Goal: Task Accomplishment & Management: Manage account settings

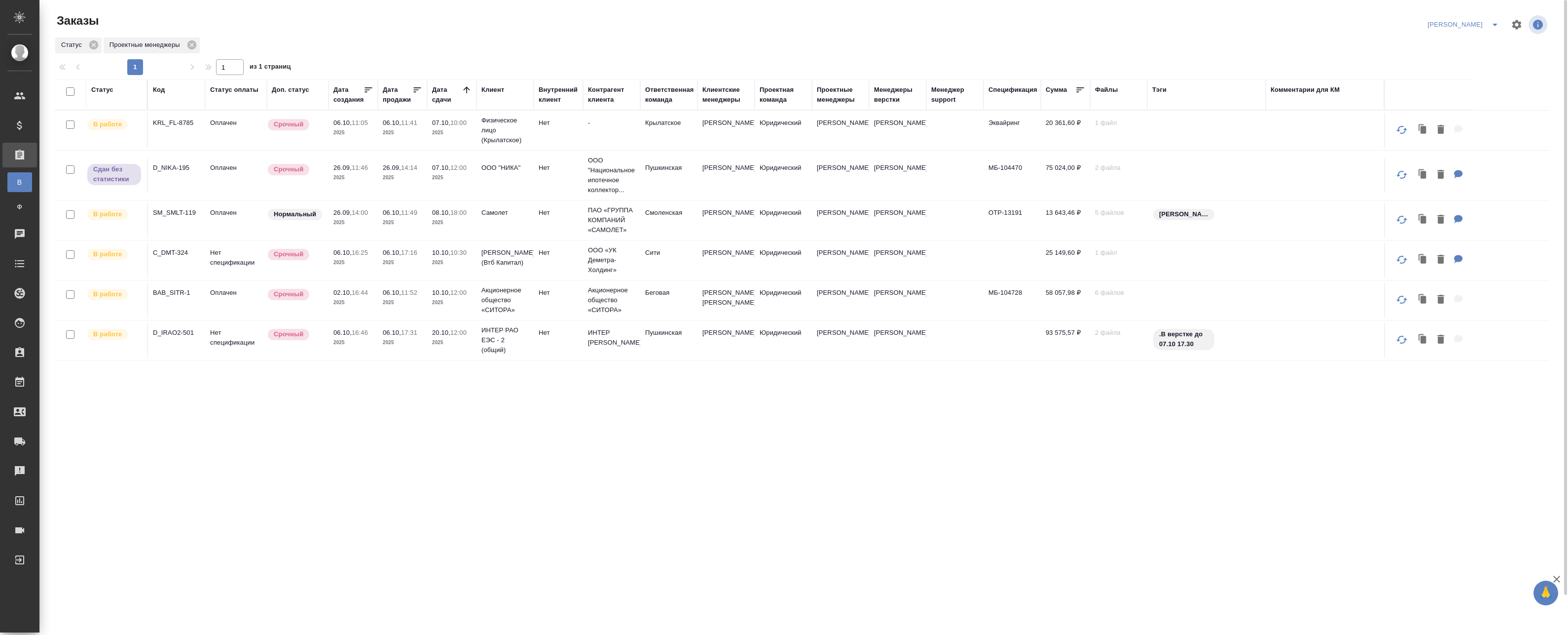
click at [393, 172] on span "26.09, 14:14" at bounding box center [402, 167] width 40 height 10
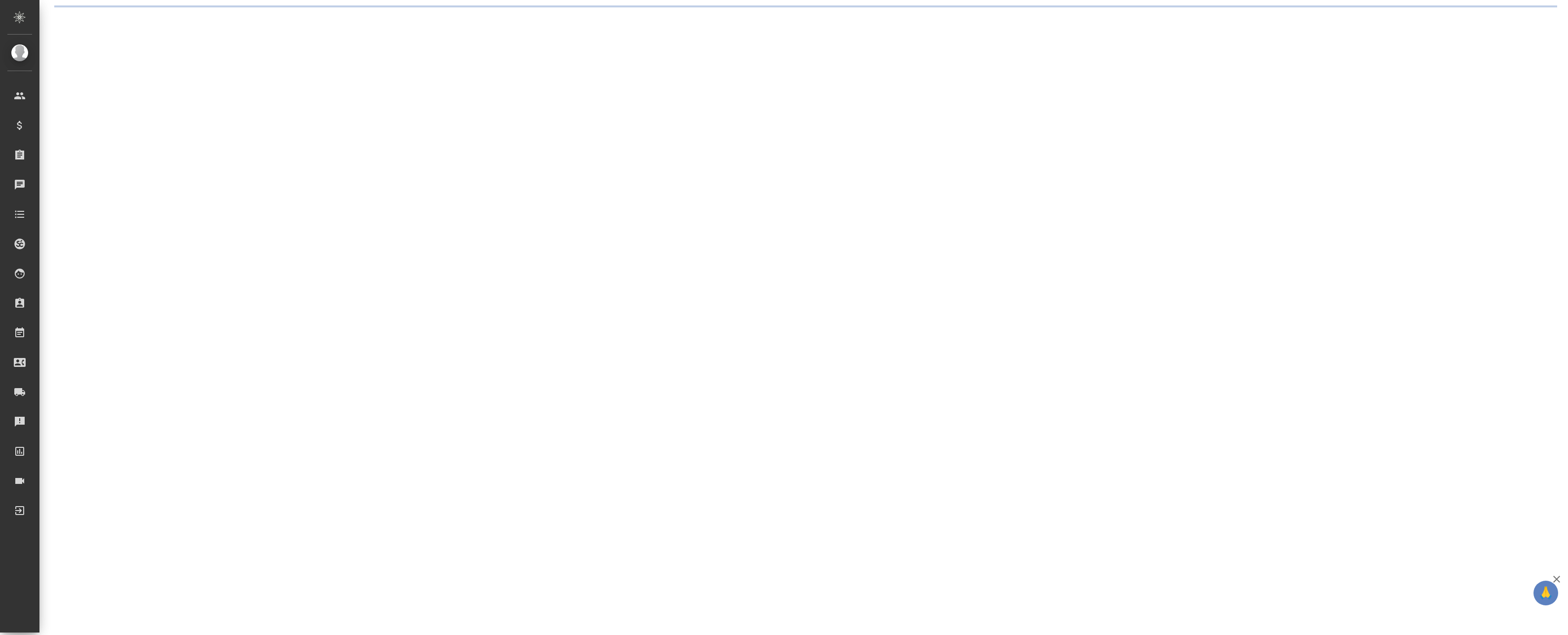
select select "RU"
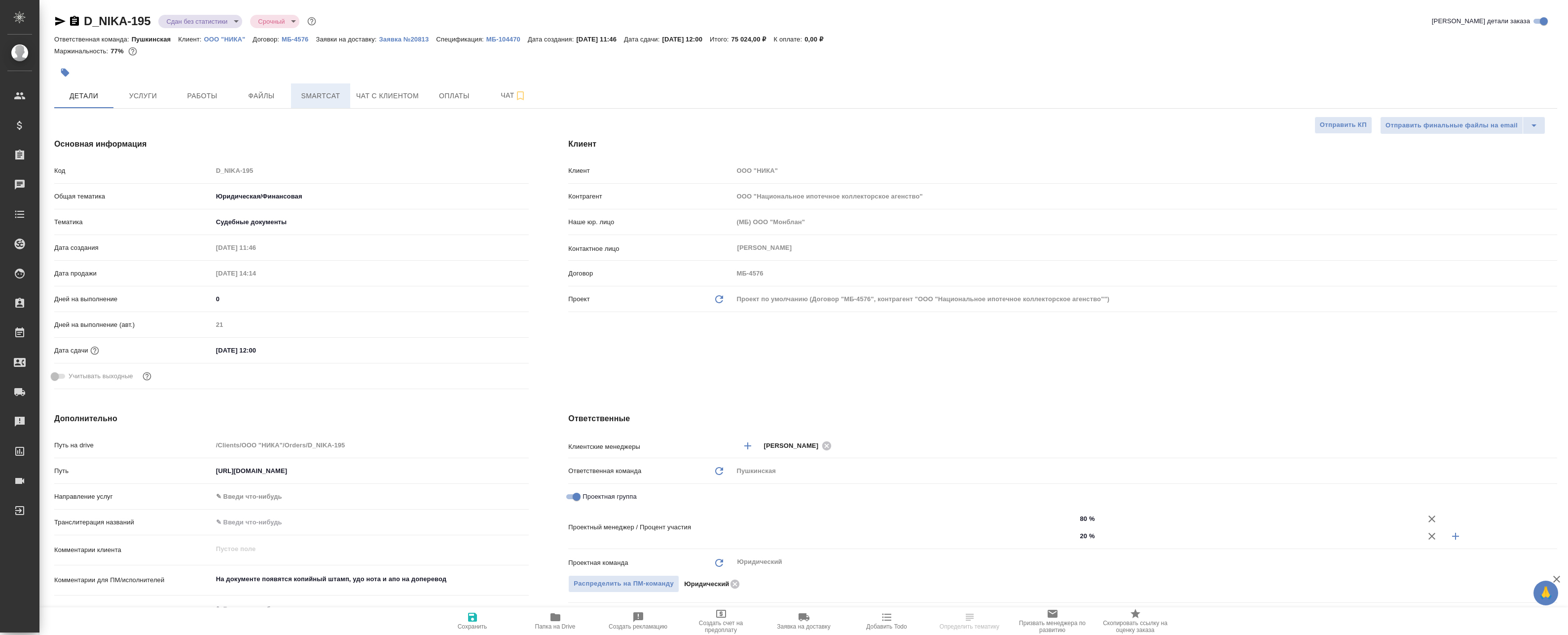
type textarea "x"
type input "[PERSON_NAME]"
type input "Давыдова Елена"
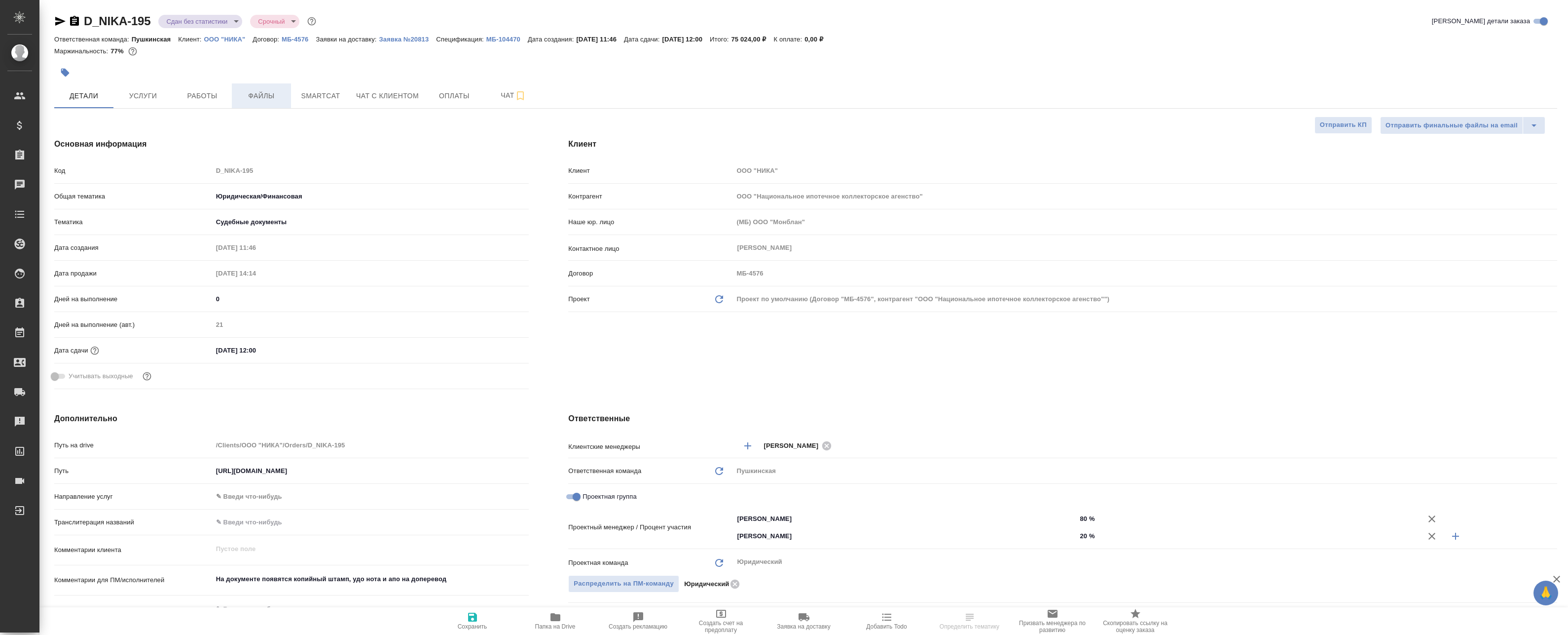
type textarea "x"
click at [318, 96] on span "Smartcat" at bounding box center [321, 96] width 48 height 13
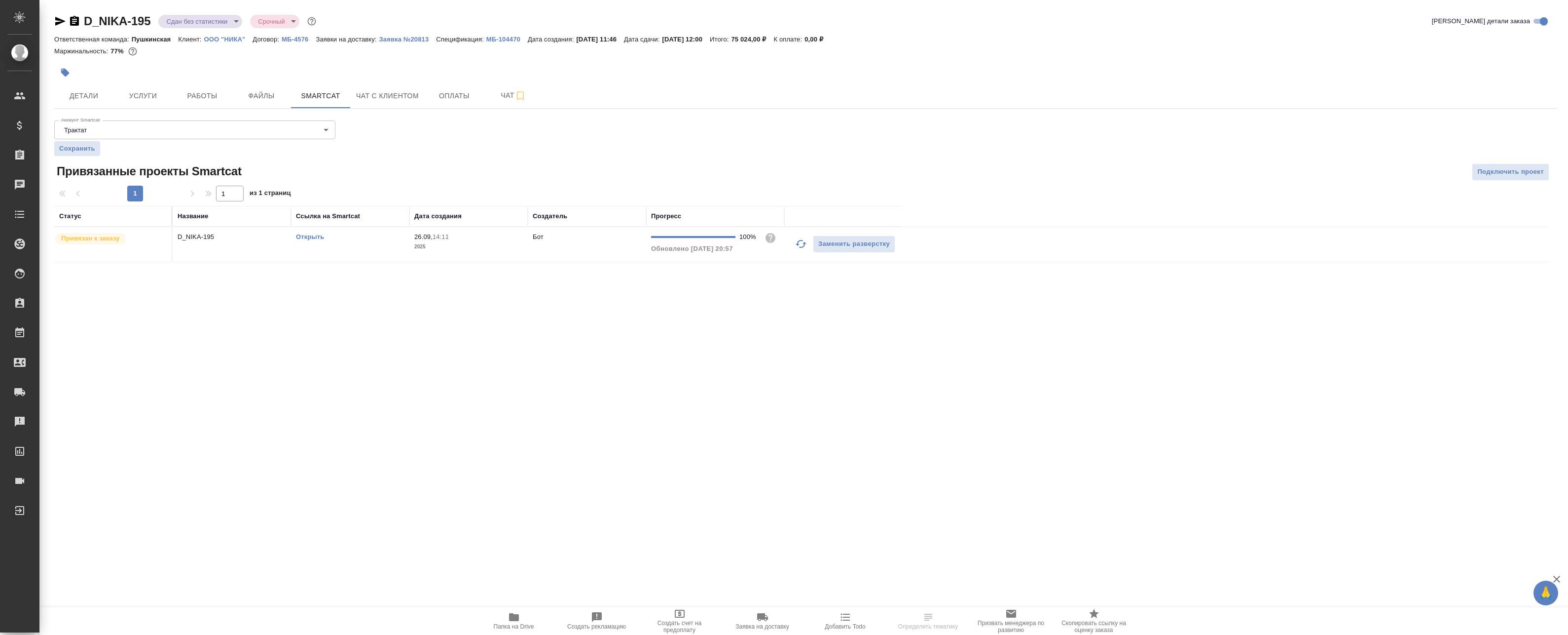
click at [318, 240] on link "Открыть" at bounding box center [310, 237] width 28 height 7
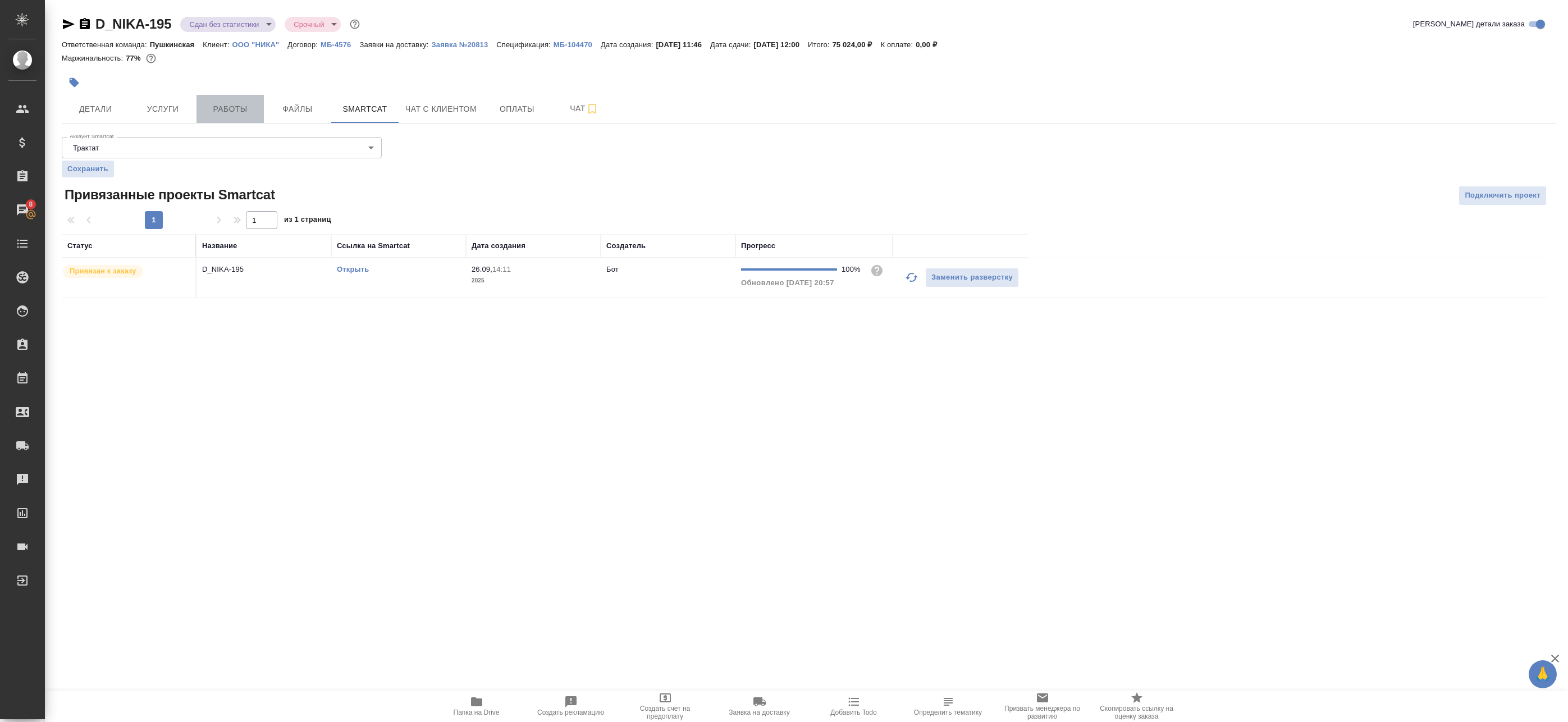
click at [243, 104] on span "Работы" at bounding box center [231, 109] width 54 height 14
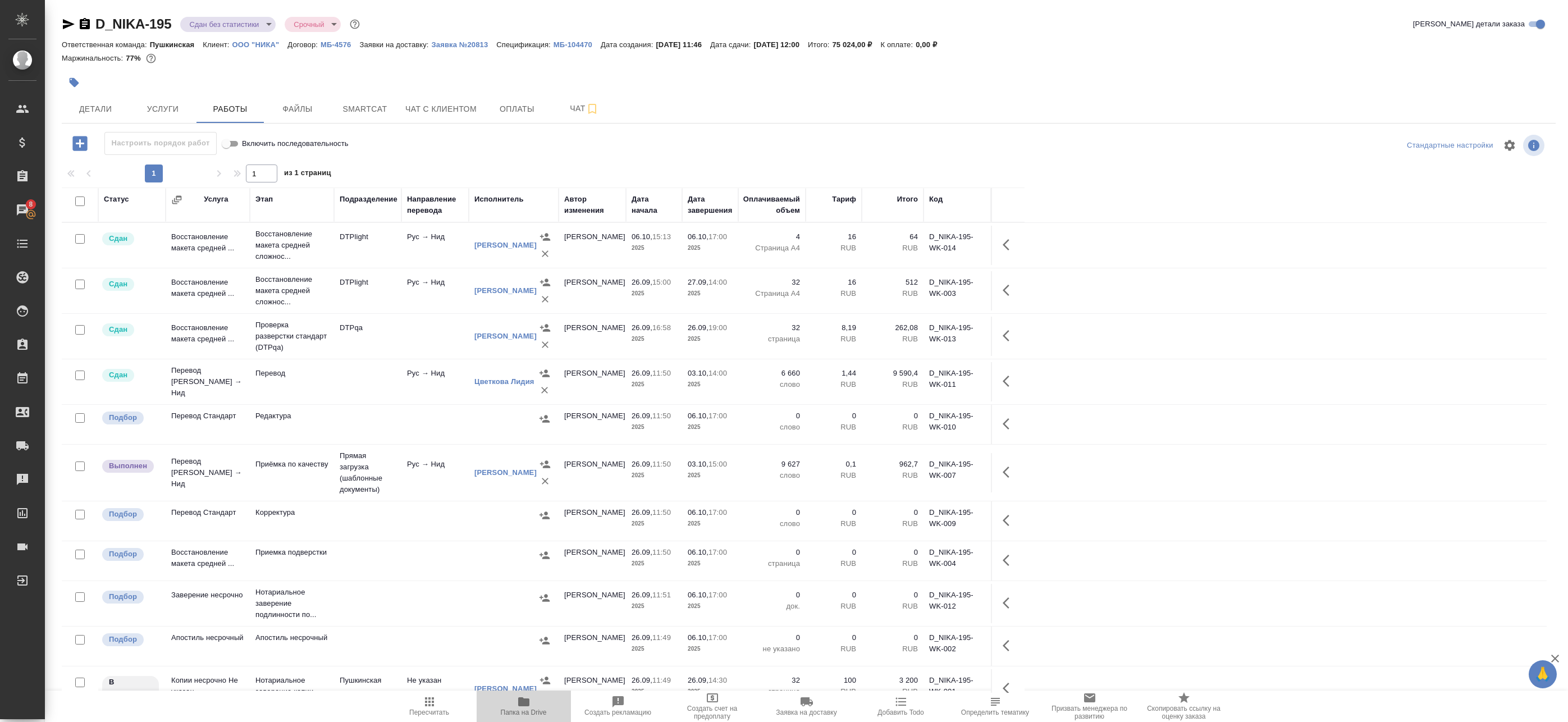
click at [535, 709] on span "Папка на Drive" at bounding box center [524, 712] width 46 height 8
click at [97, 109] on span "Детали" at bounding box center [96, 109] width 54 height 14
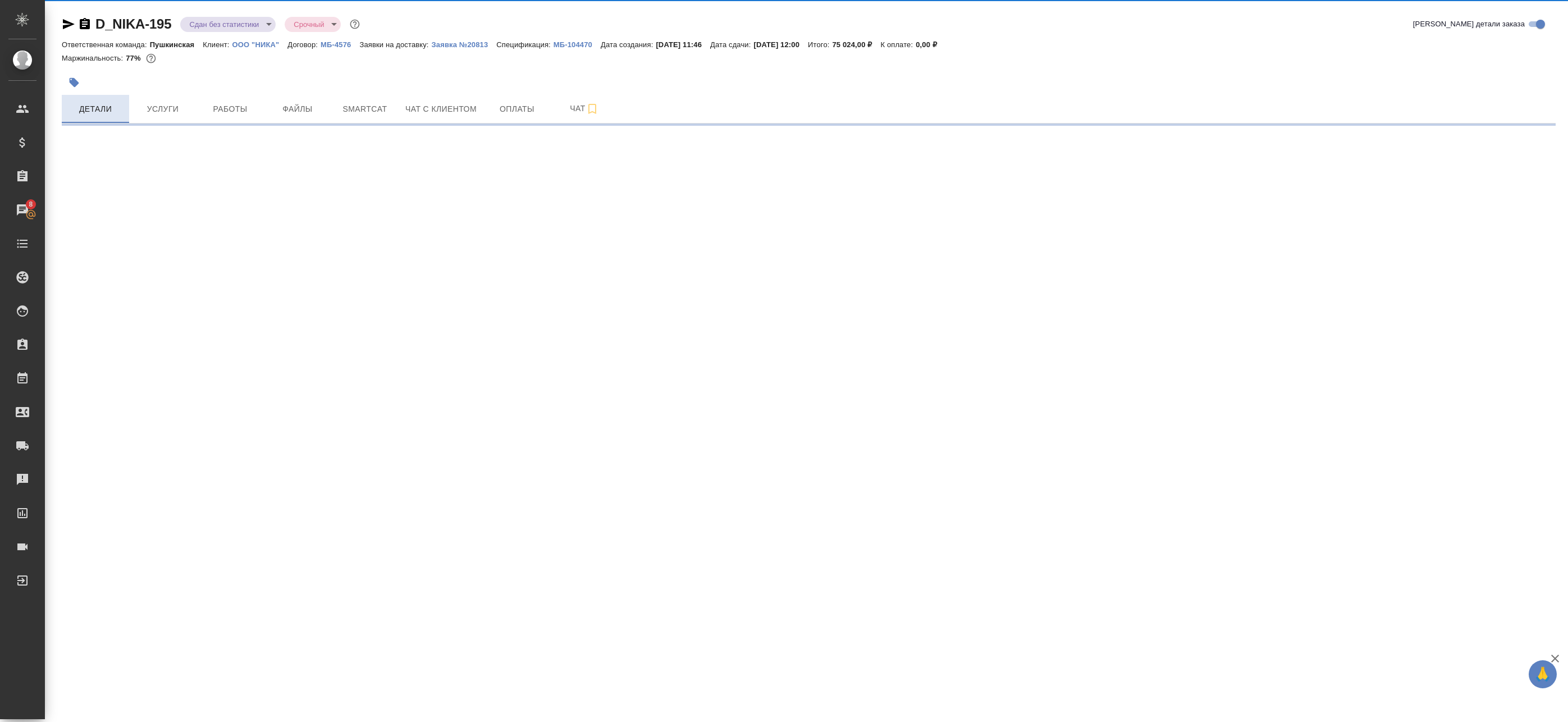
select select "RU"
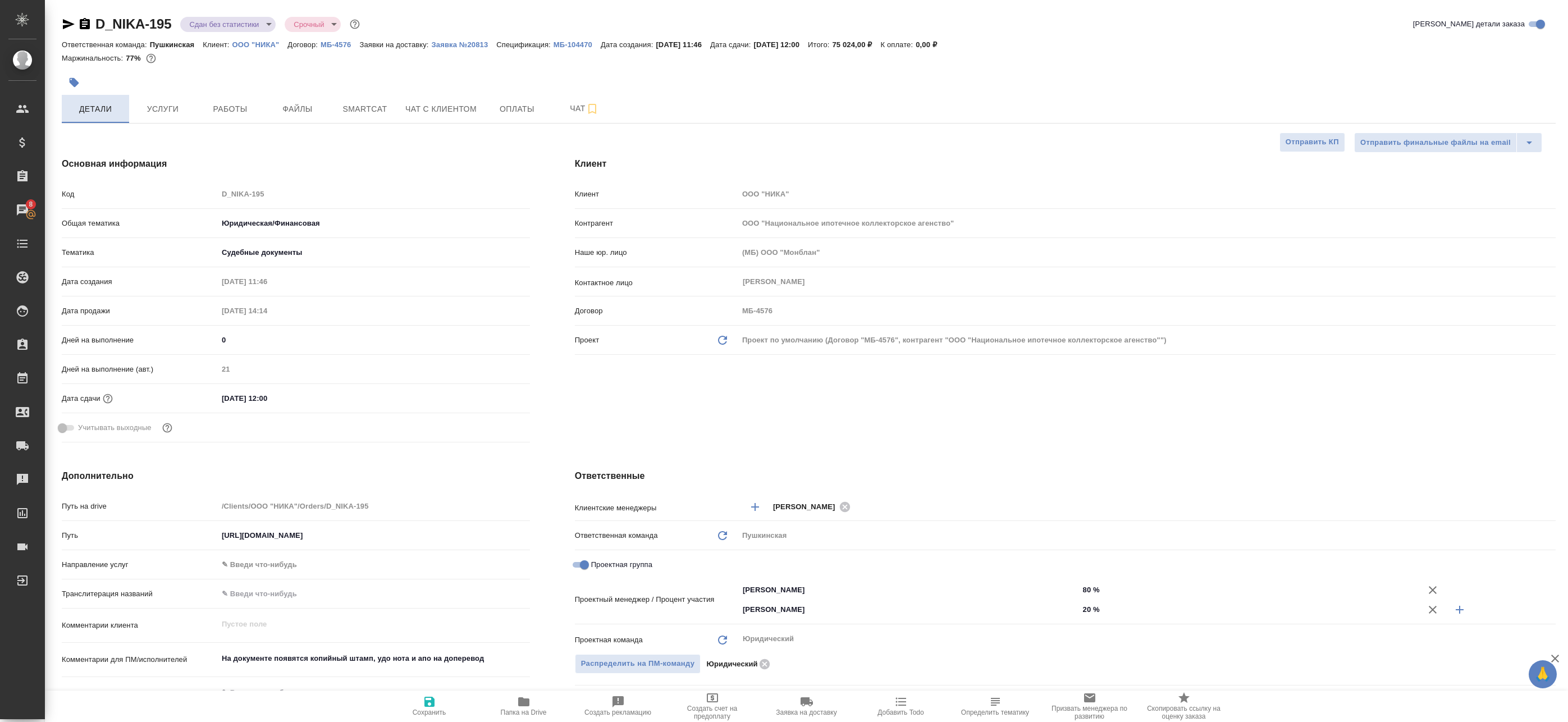
type textarea "x"
click at [70, 25] on icon "button" at bounding box center [69, 24] width 12 height 10
type textarea "x"
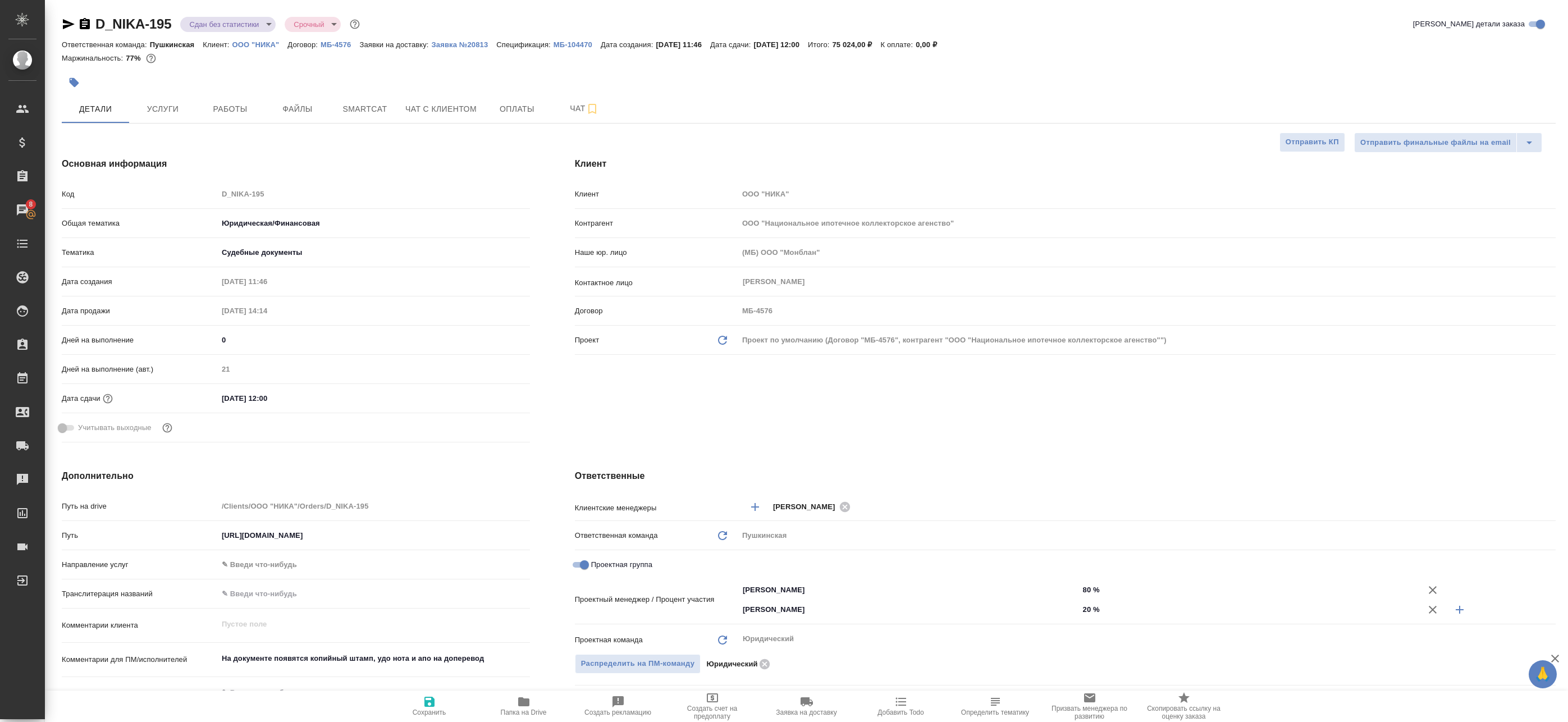
type textarea "x"
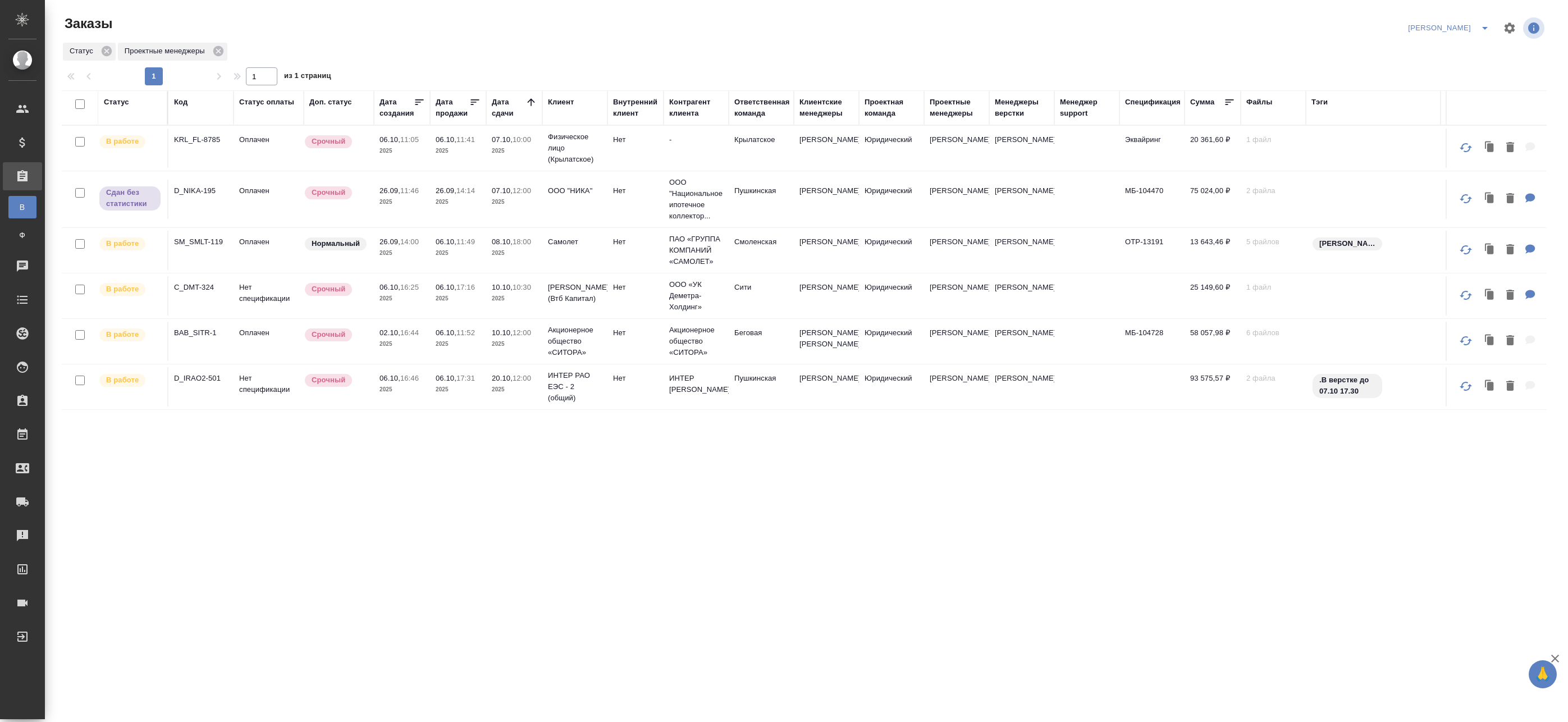
click at [468, 149] on p "2025" at bounding box center [457, 150] width 45 height 11
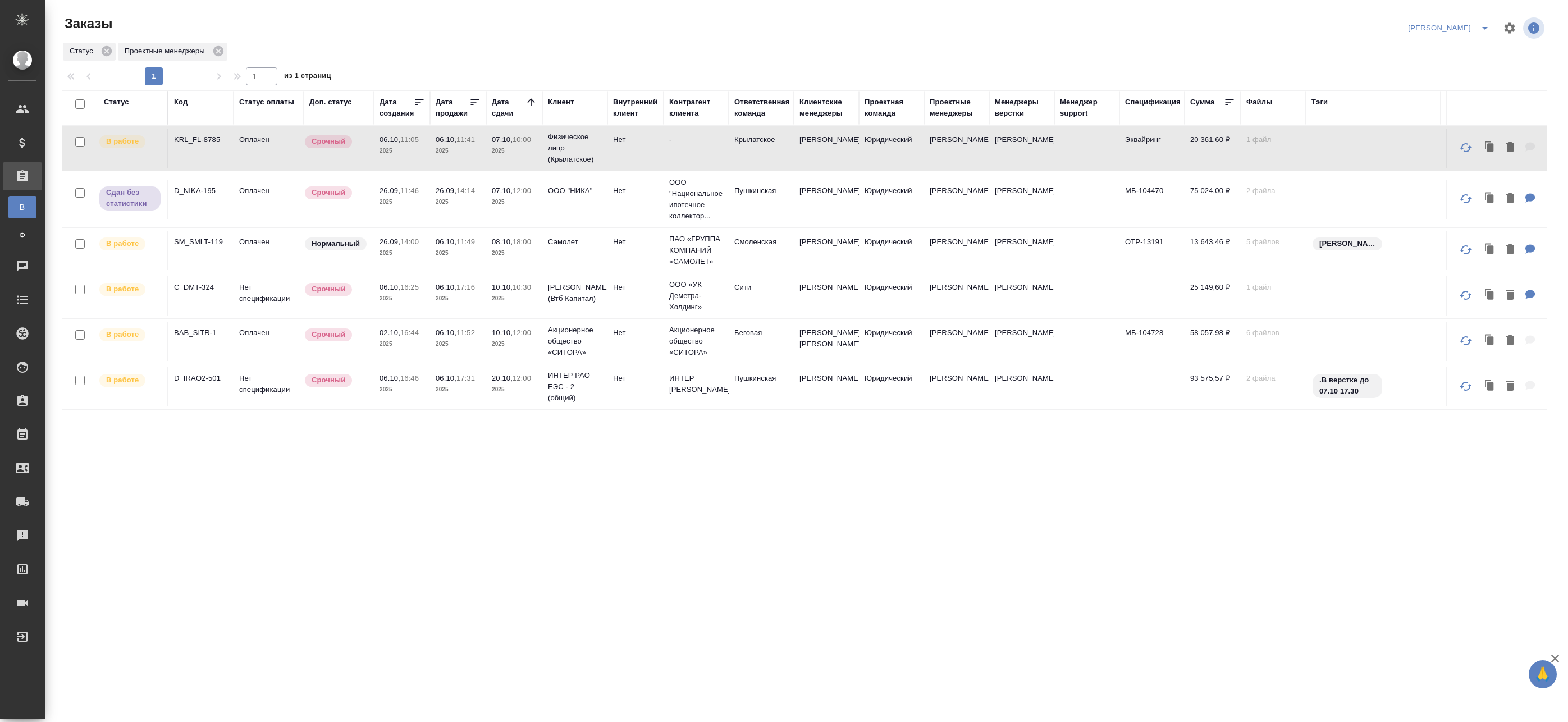
click at [524, 148] on p "2025" at bounding box center [514, 150] width 45 height 11
click at [552, 283] on p "Деметра Холдинг (Втб Капитал)" at bounding box center [575, 293] width 54 height 22
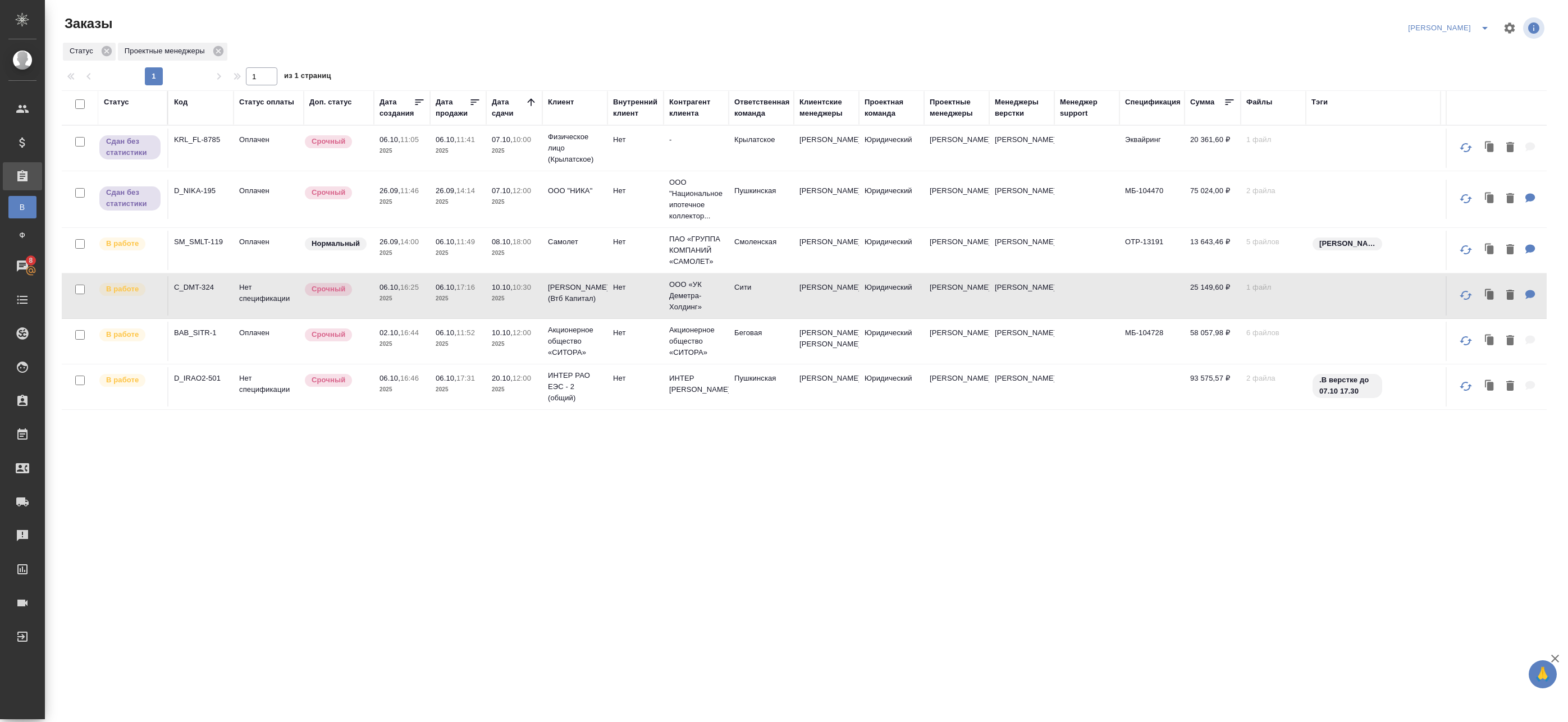
click at [663, 299] on td "Нет" at bounding box center [636, 296] width 56 height 39
click at [664, 299] on td "ООО «УК Деметра-Холдинг»" at bounding box center [696, 295] width 65 height 45
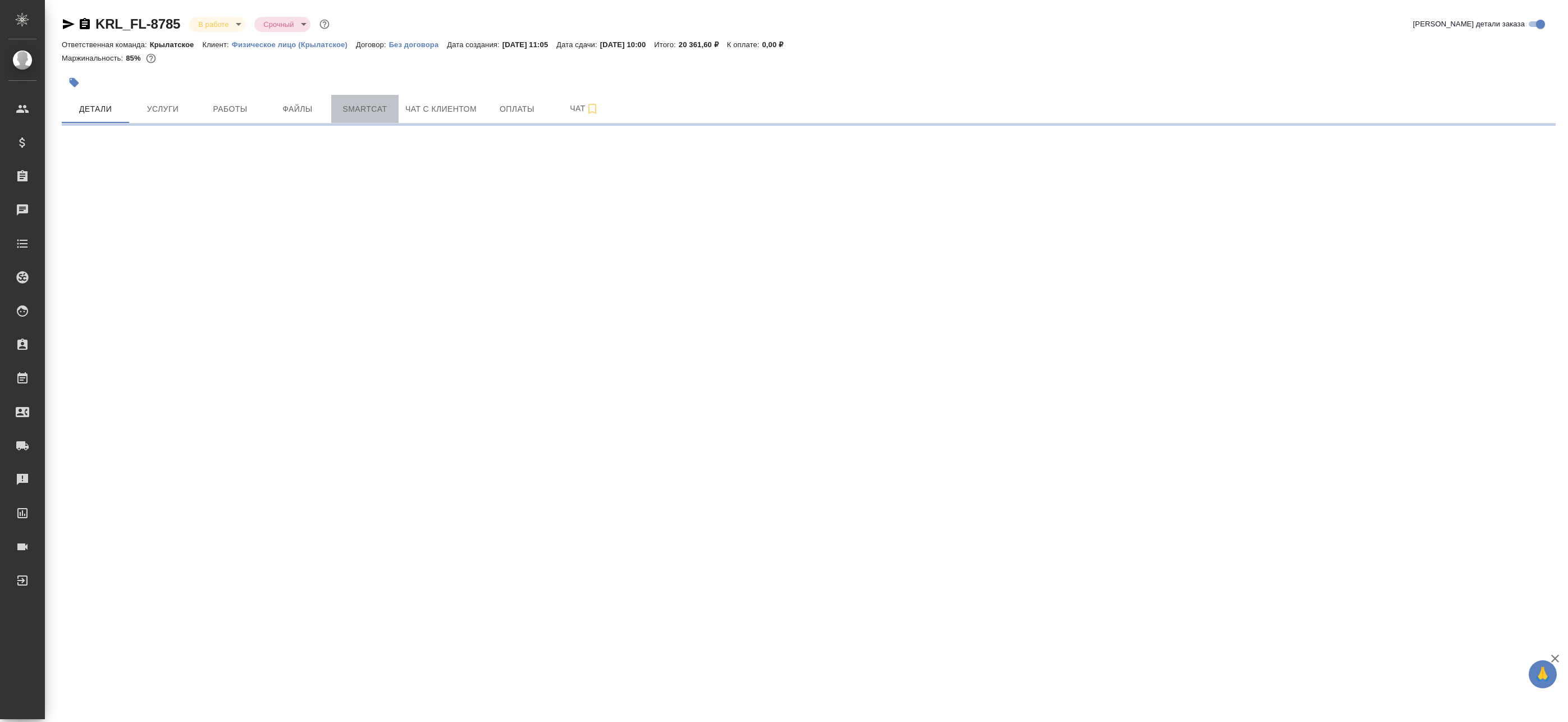
click at [386, 117] on button "Smartcat" at bounding box center [364, 109] width 67 height 28
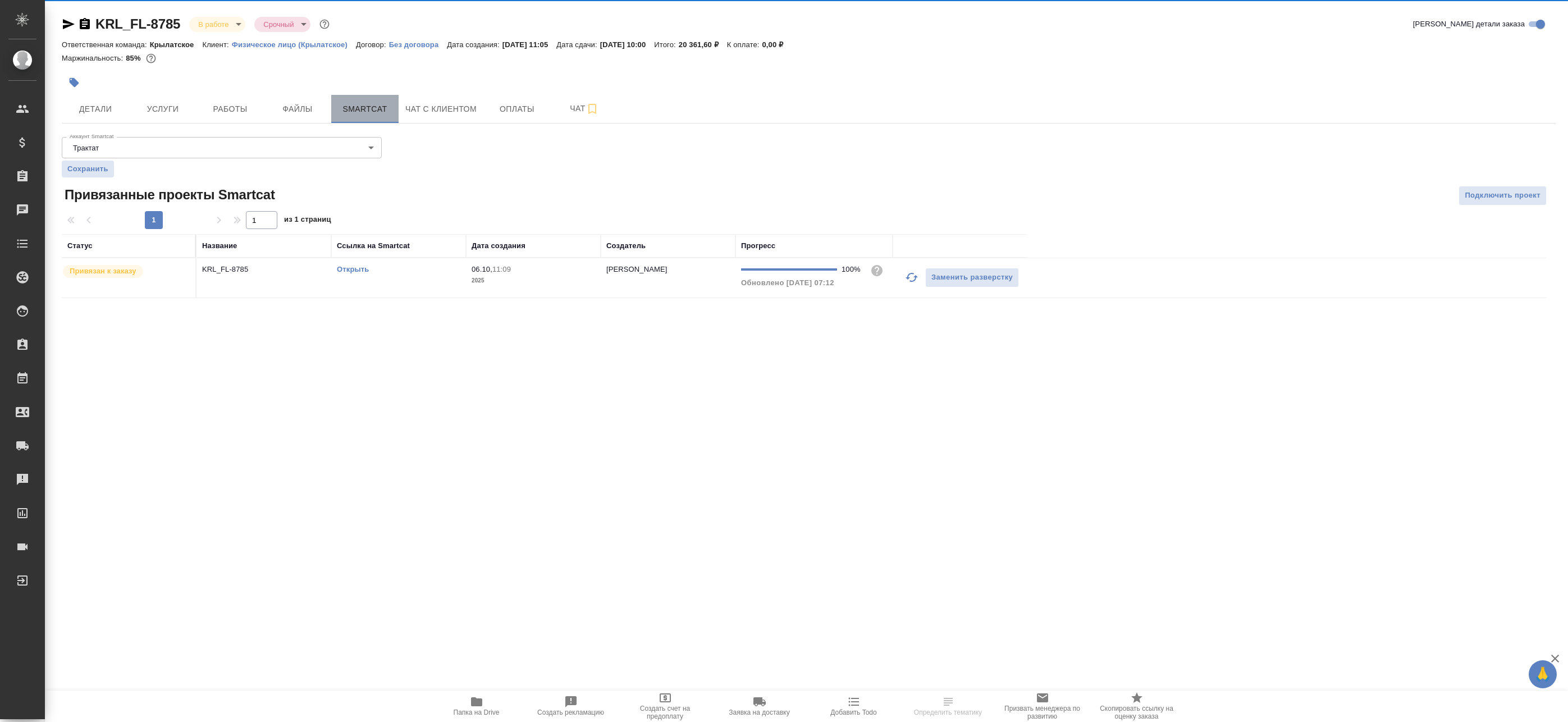
click at [380, 101] on button "Smartcat" at bounding box center [364, 109] width 67 height 28
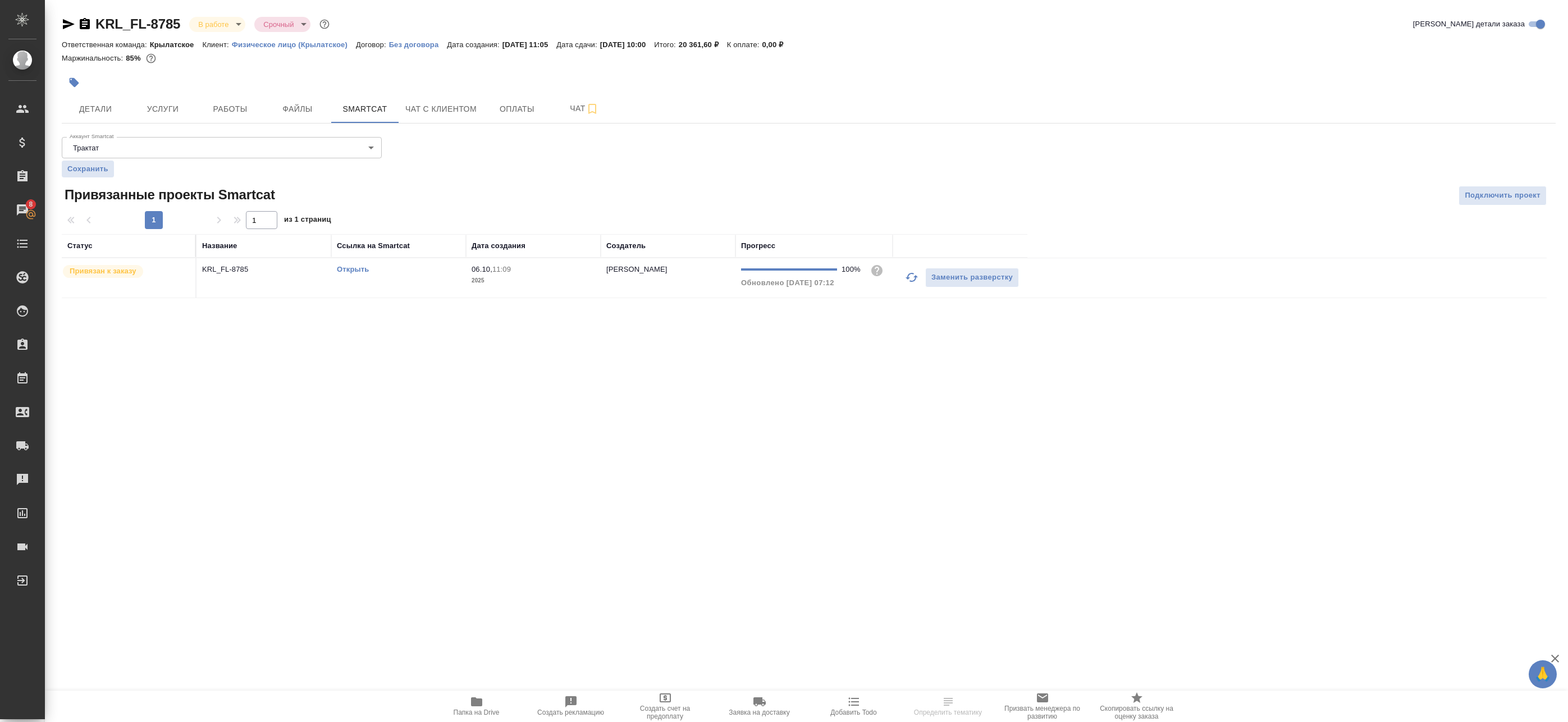
click at [345, 267] on link "Открыть" at bounding box center [353, 269] width 32 height 8
click at [263, 112] on button "Работы" at bounding box center [230, 109] width 67 height 28
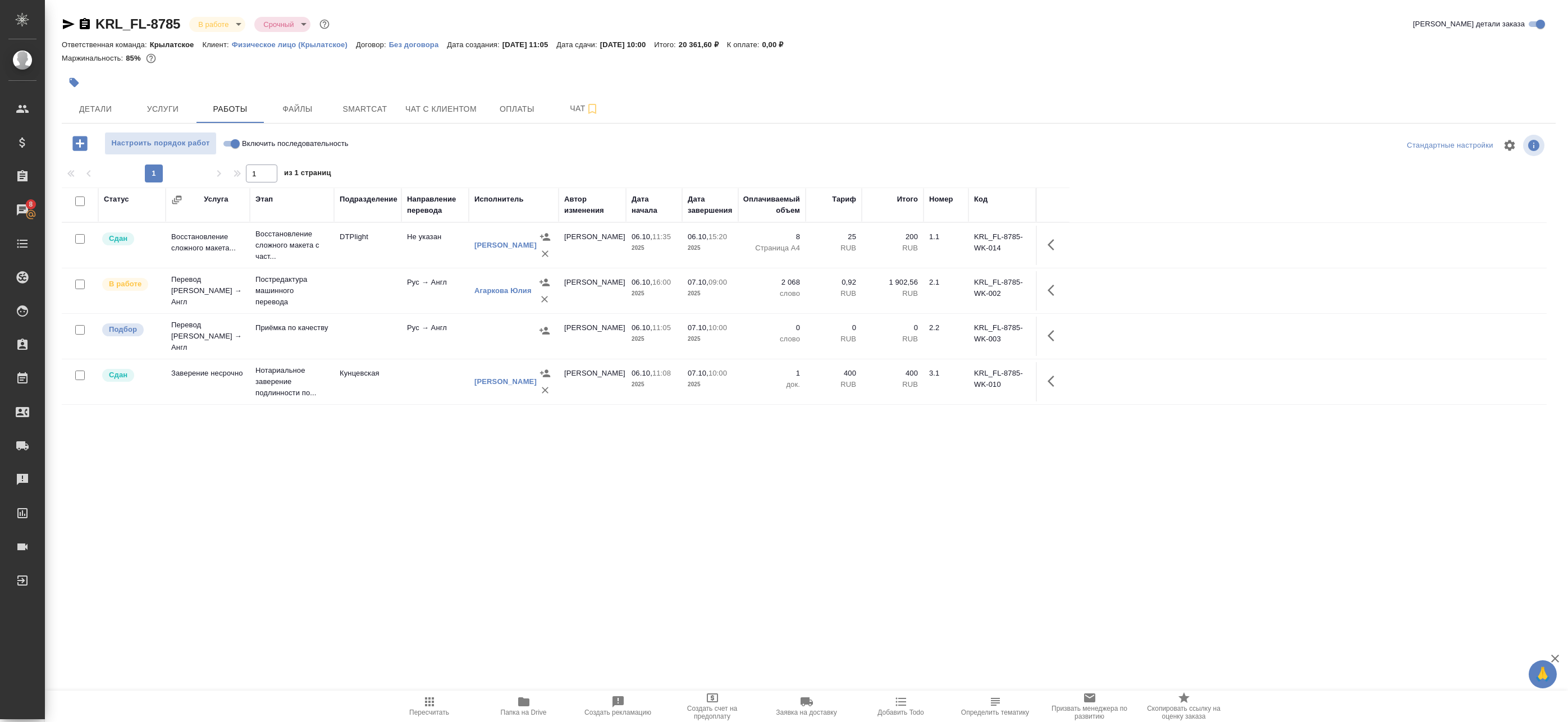
click at [443, 509] on div "Статус Услуга Этап Подразделение Направление перевода Исполнитель Автор изменен…" at bounding box center [804, 439] width 1485 height 505
click at [460, 112] on span "Чат с клиентом" at bounding box center [441, 109] width 71 height 14
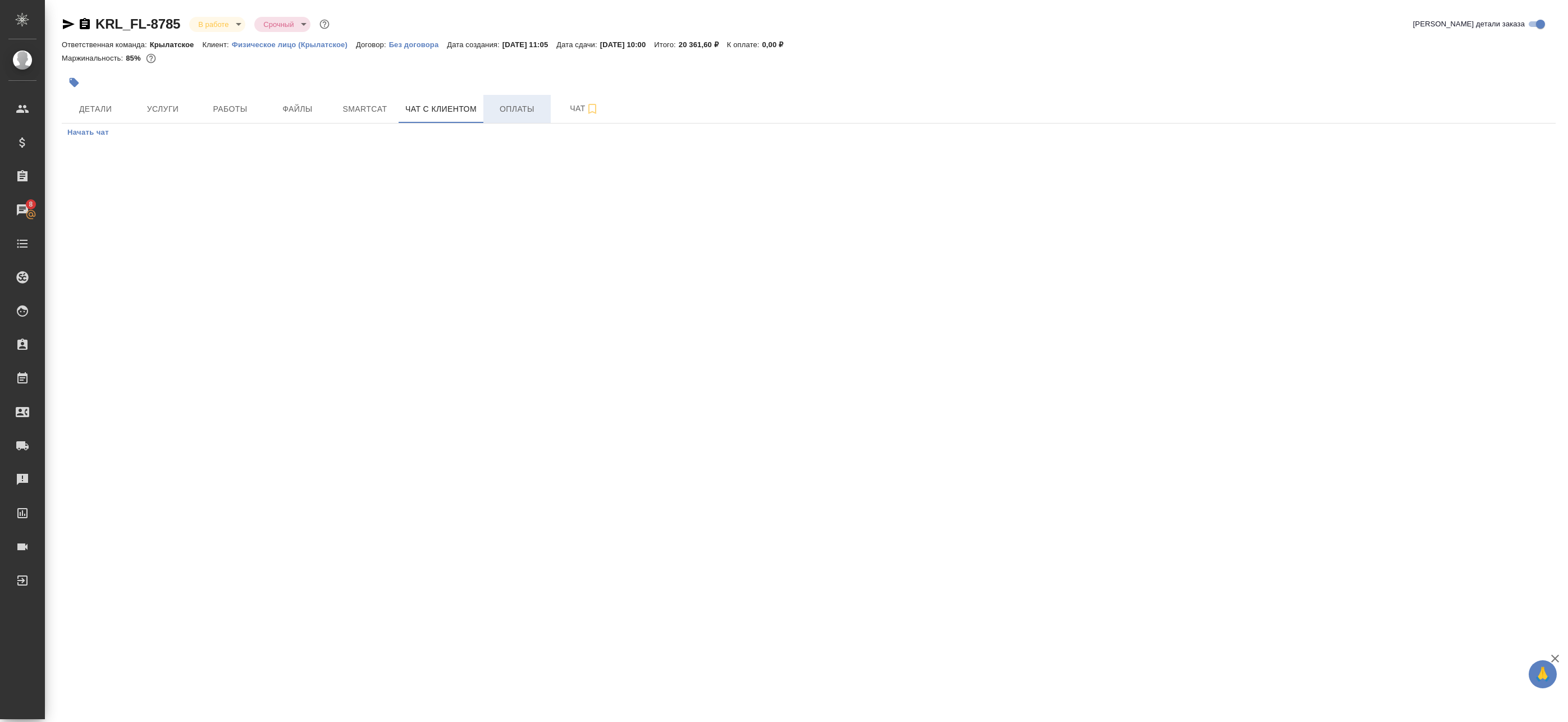
click at [515, 115] on span "Оплаты" at bounding box center [518, 109] width 54 height 14
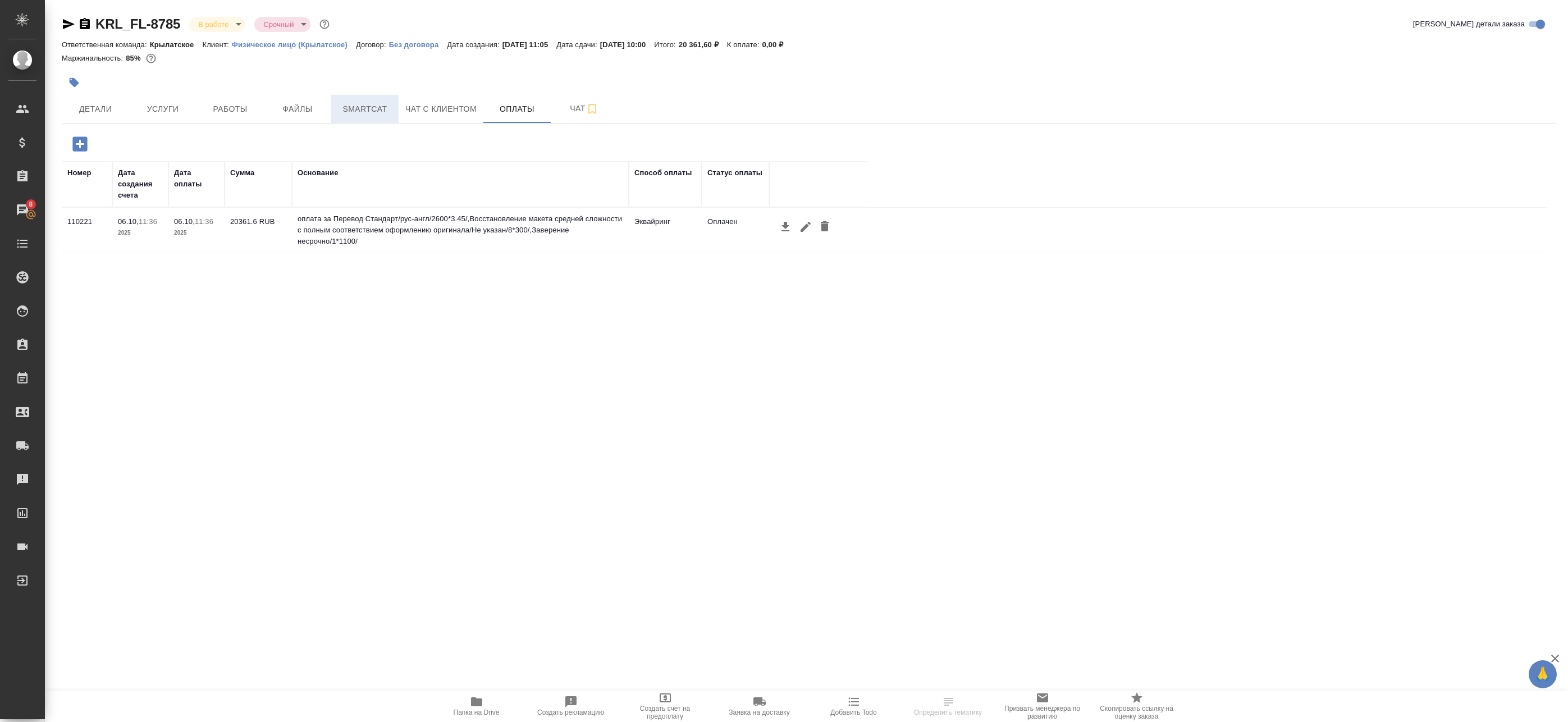
click at [367, 112] on span "Smartcat" at bounding box center [365, 109] width 54 height 14
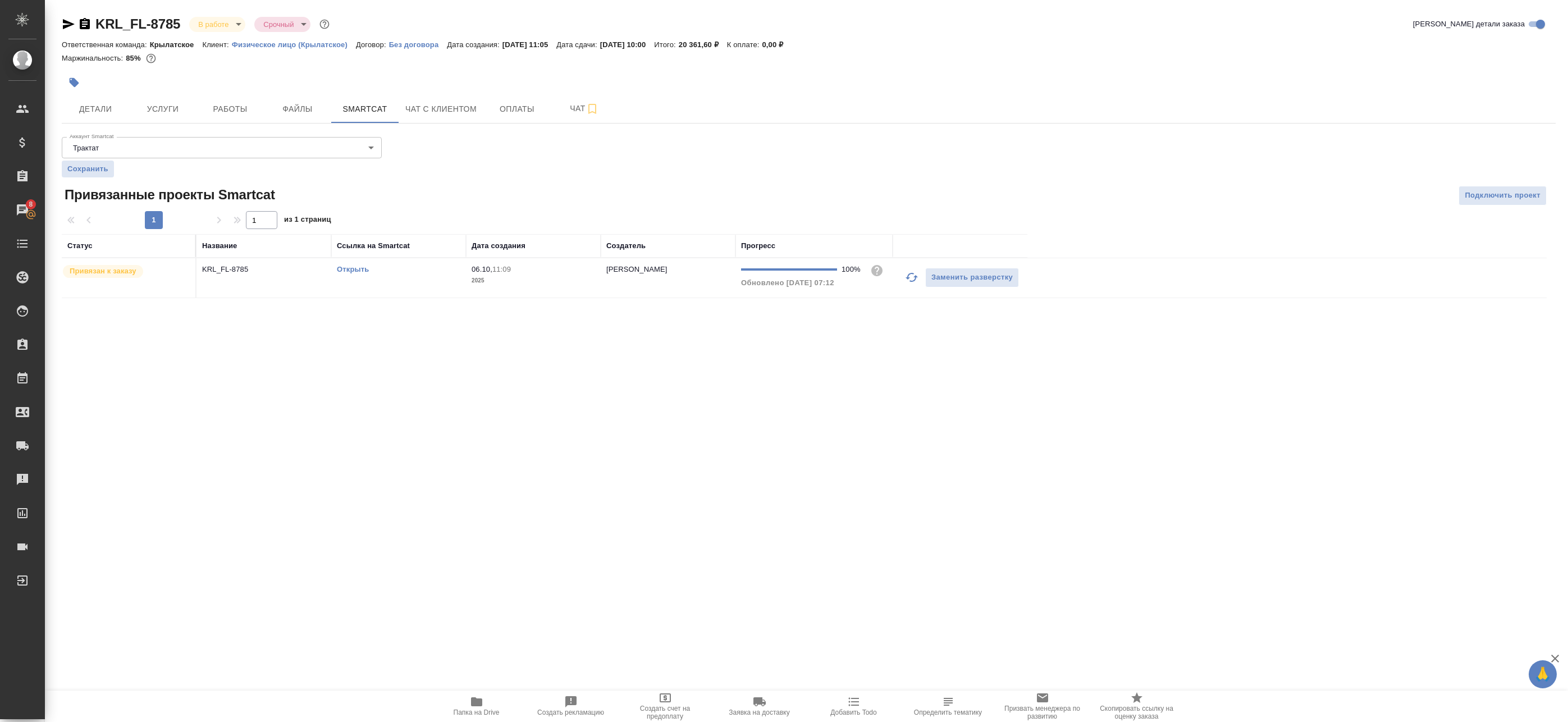
click at [354, 268] on link "Открыть" at bounding box center [353, 269] width 32 height 8
click at [584, 718] on button "Создать рекламацию" at bounding box center [570, 706] width 94 height 31
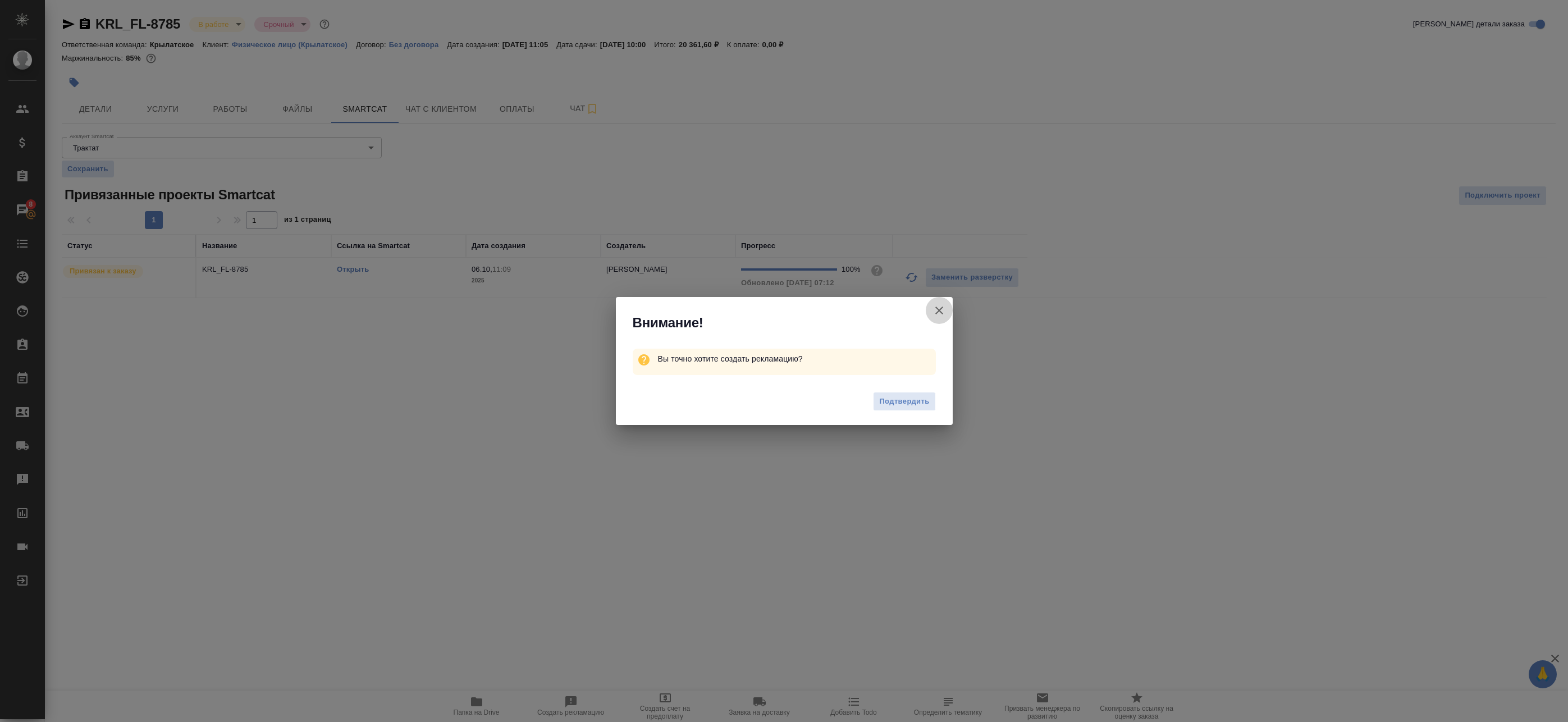
drag, startPoint x: 944, startPoint y: 309, endPoint x: 934, endPoint y: 313, distance: 10.8
click at [942, 310] on icon "button" at bounding box center [939, 311] width 14 height 14
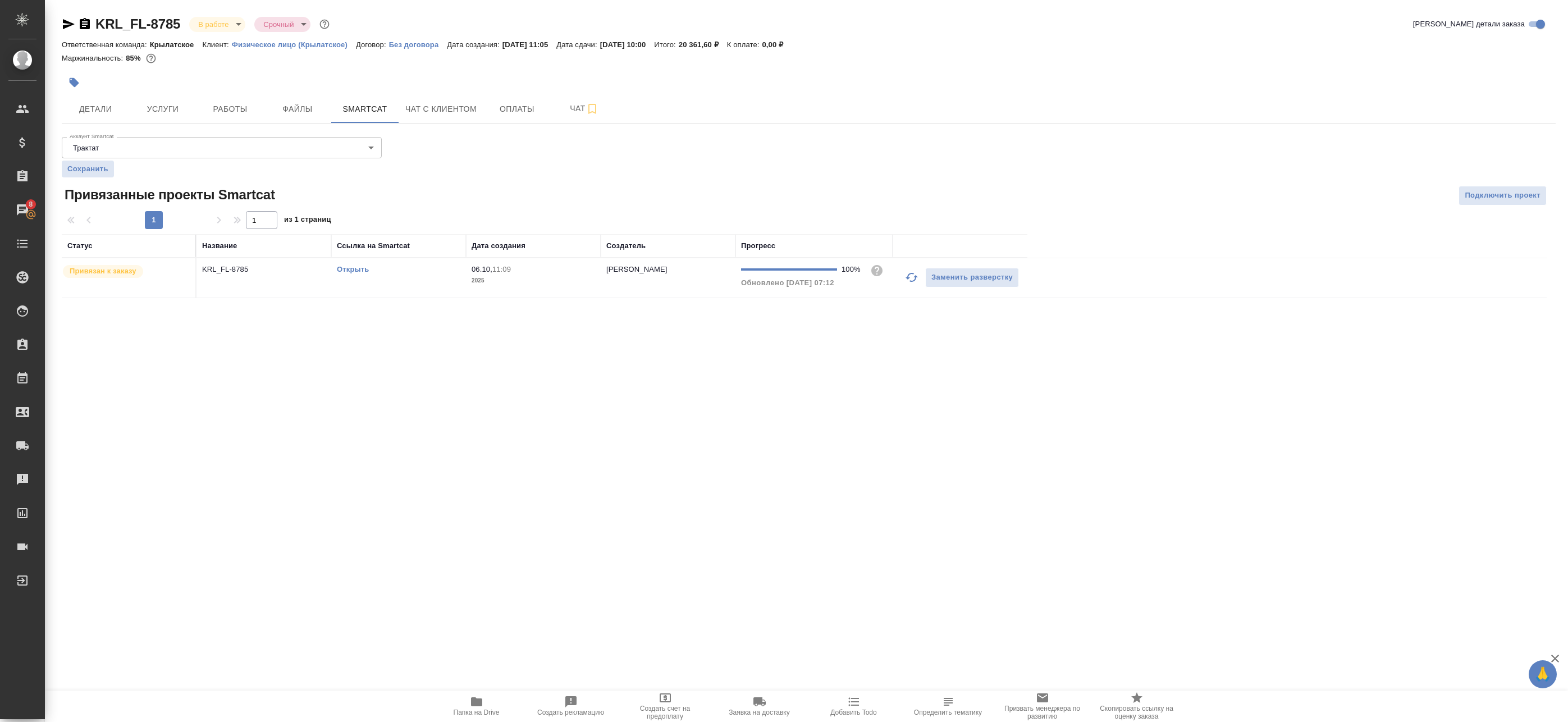
click at [493, 702] on span "Папка на Drive" at bounding box center [476, 705] width 81 height 21
click at [217, 109] on span "Работы" at bounding box center [231, 109] width 54 height 14
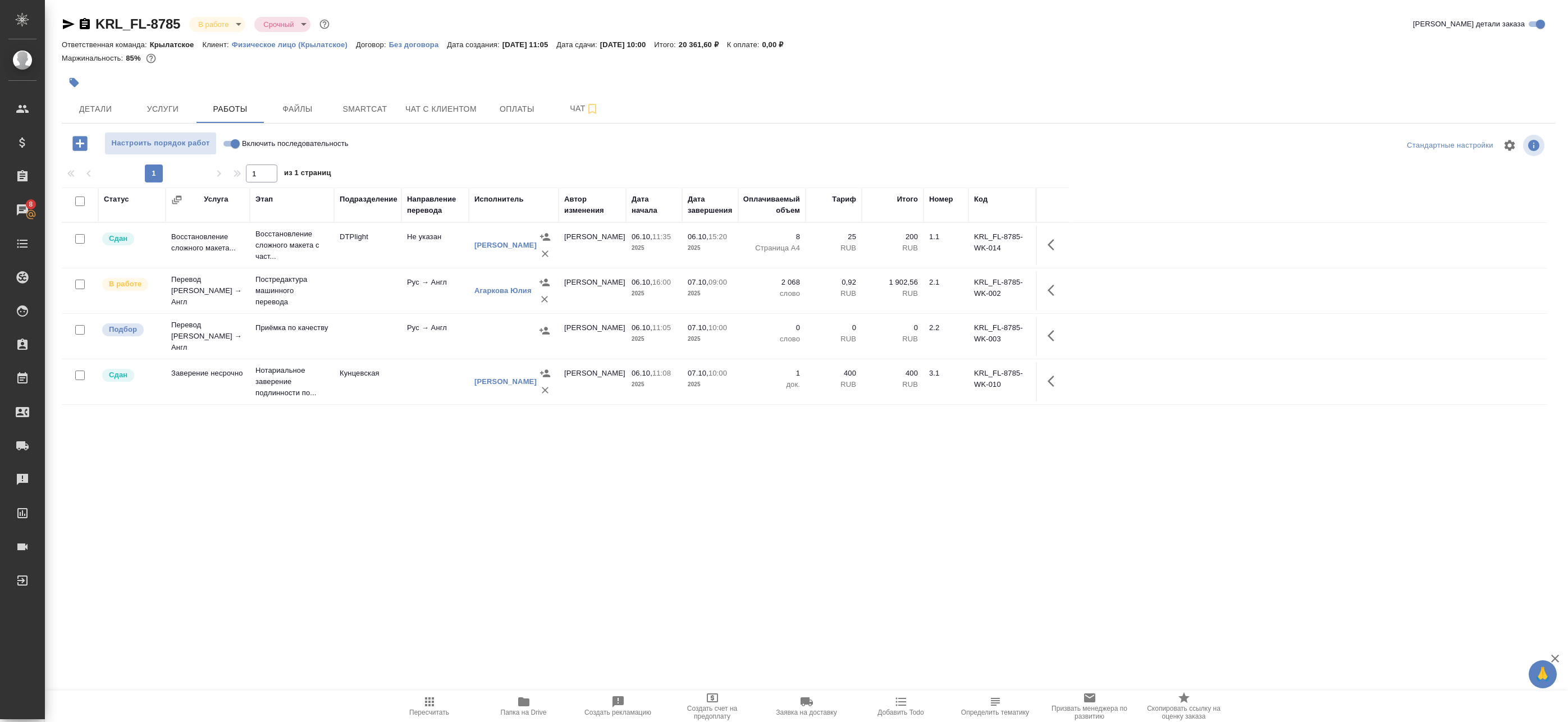
click at [351, 331] on td at bounding box center [367, 336] width 67 height 39
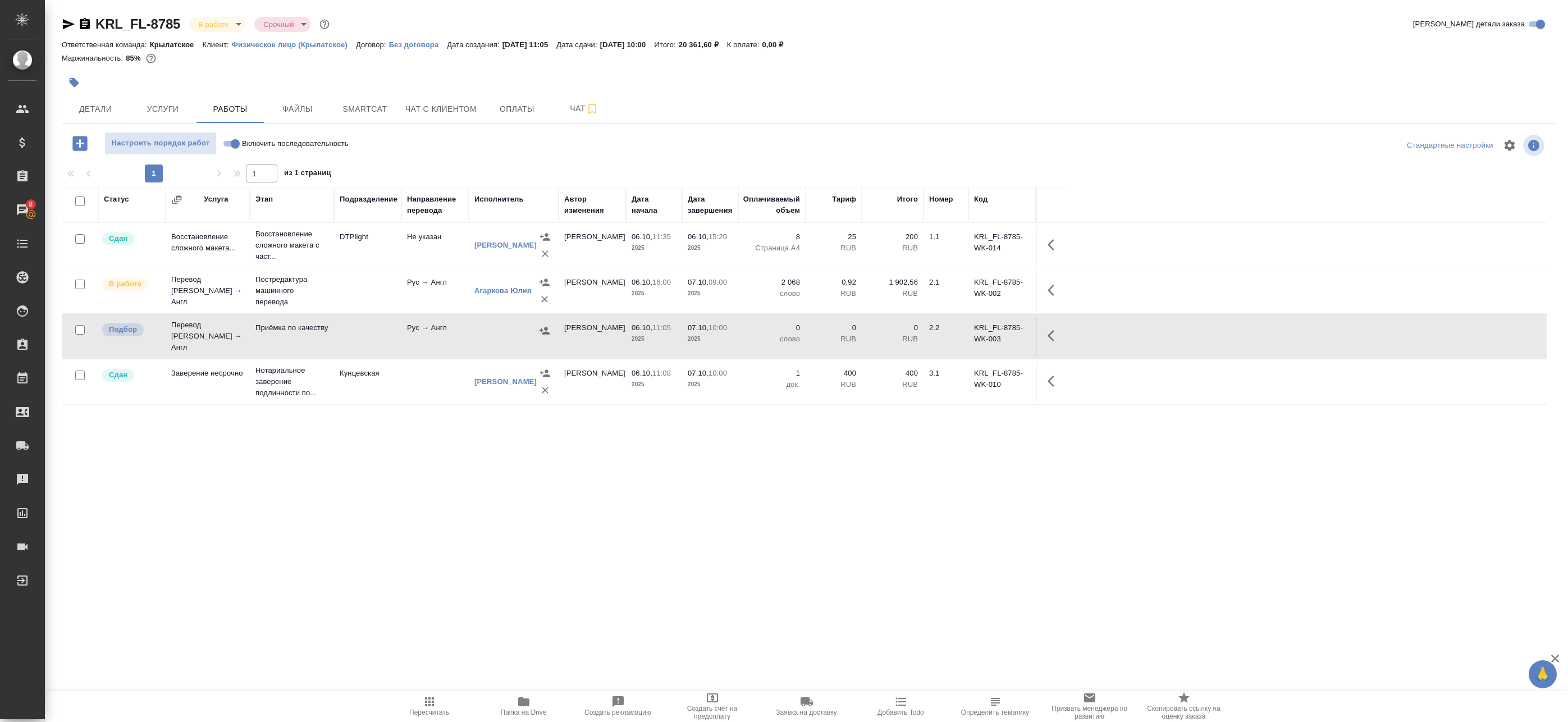
click at [81, 329] on input "checkbox" at bounding box center [80, 329] width 9 height 9
checkbox input "true"
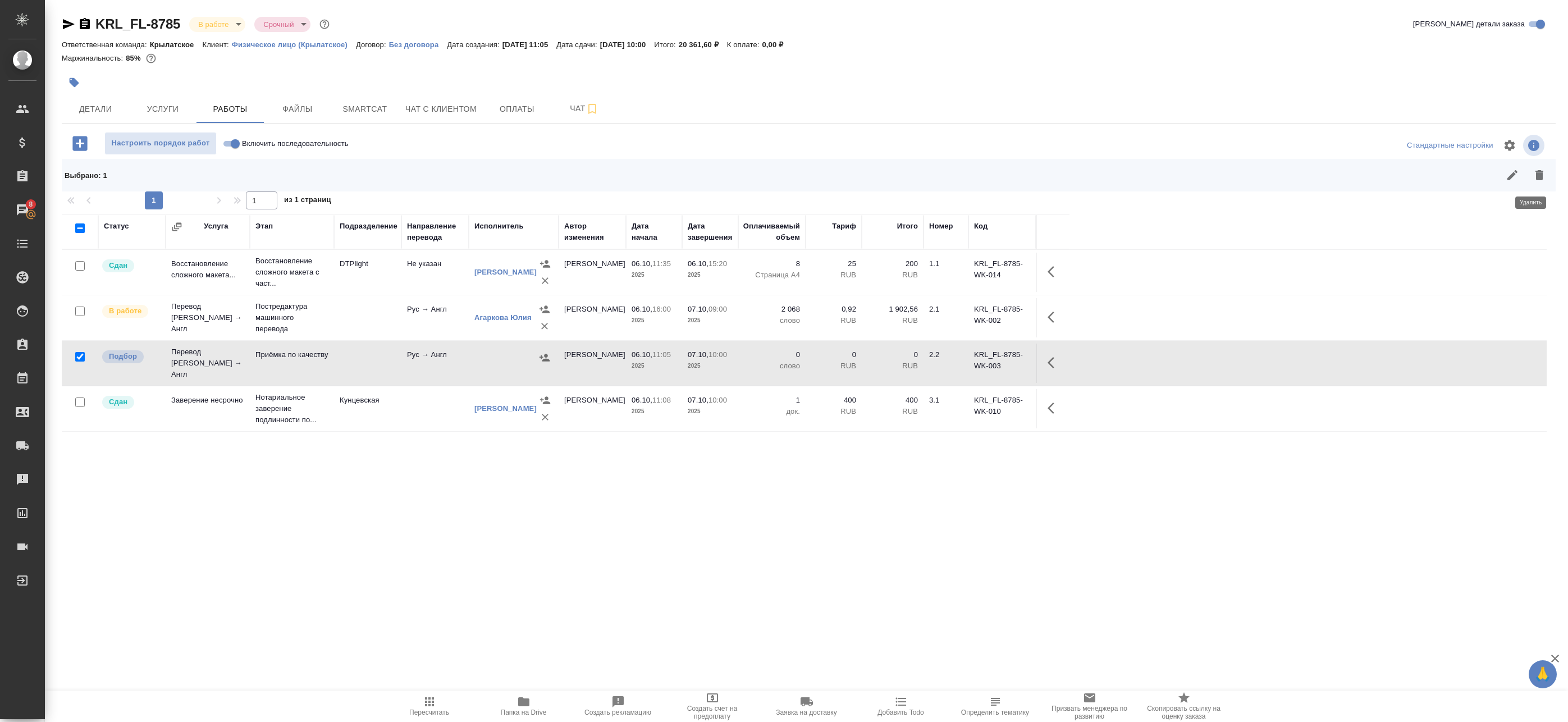
click at [1534, 171] on icon "button" at bounding box center [1539, 175] width 14 height 14
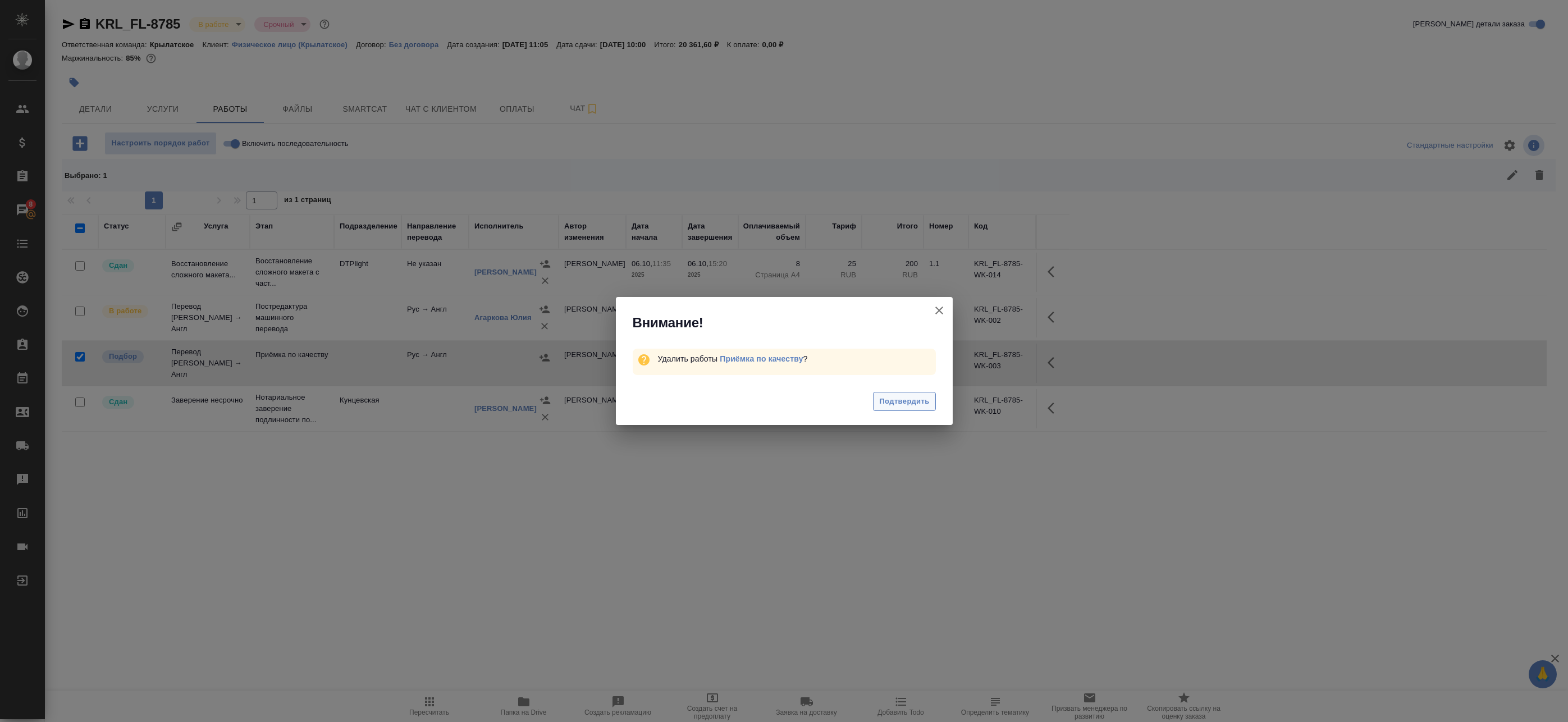
click at [907, 405] on span "Подтвердить" at bounding box center [904, 401] width 50 height 13
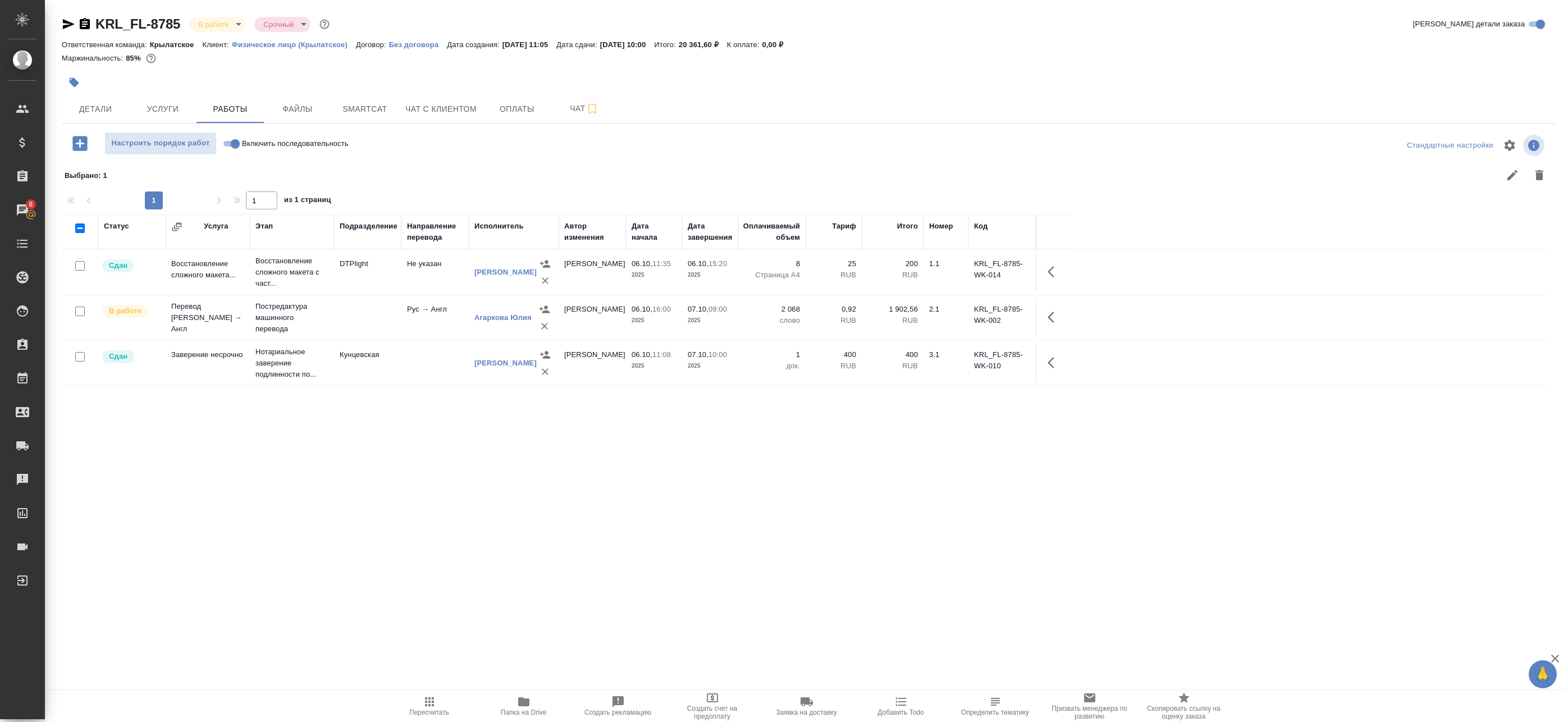
click at [1055, 317] on icon "button" at bounding box center [1055, 317] width 14 height 14
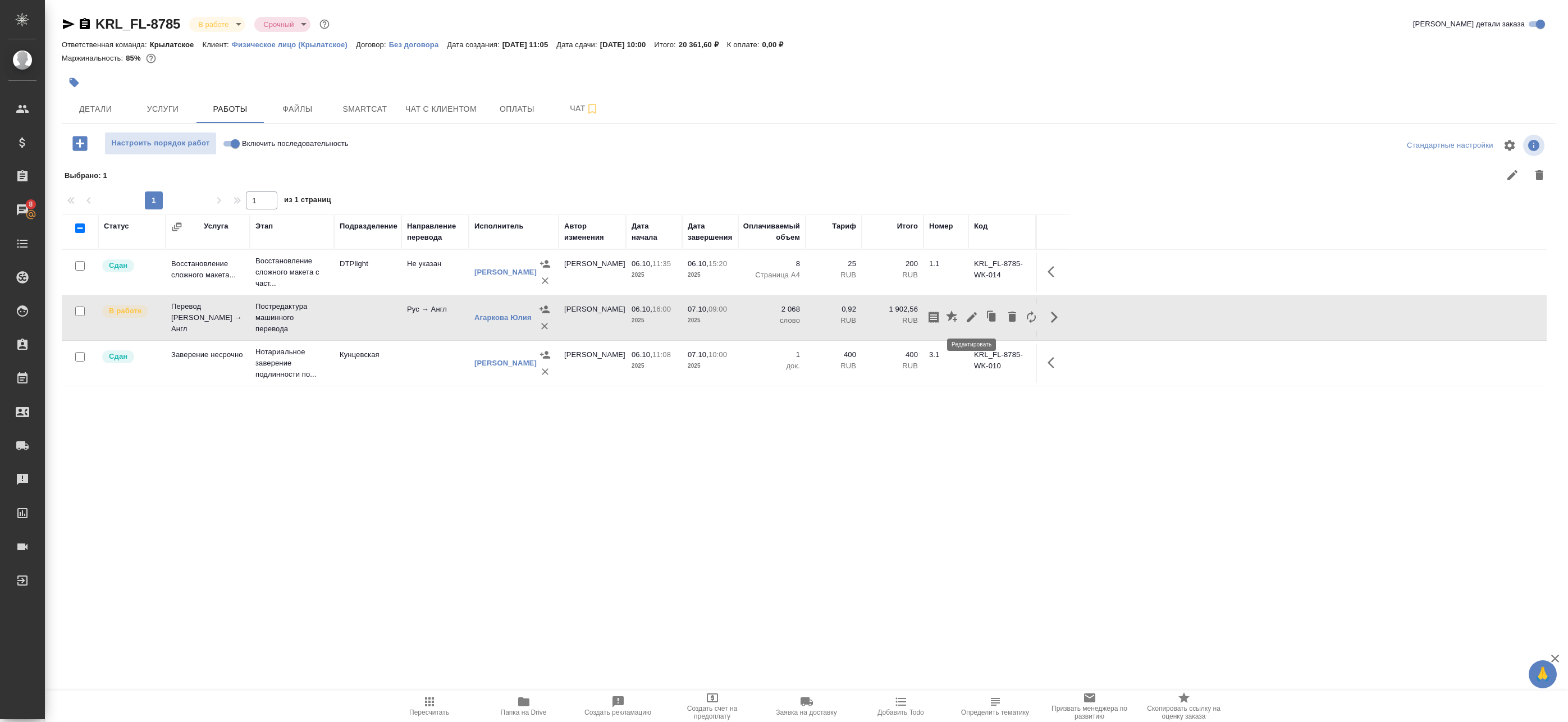
click at [972, 317] on icon "button" at bounding box center [972, 317] width 10 height 10
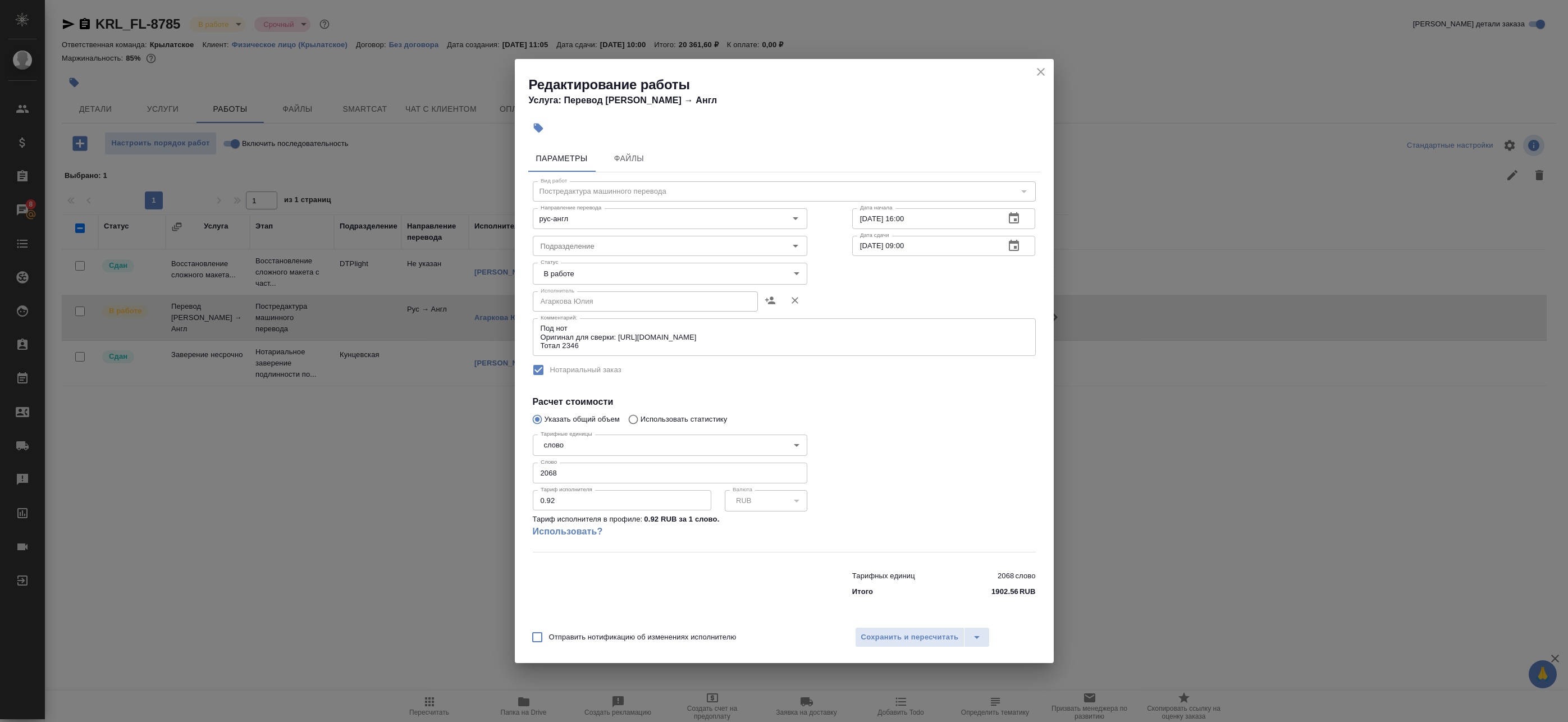
click at [620, 272] on body "🙏 .cls-1 fill:#fff; AWATERA Badanyan Artak Клиенты Спецификации Заказы 8 Чаты T…" at bounding box center [784, 361] width 1568 height 722
click at [611, 288] on li "Выполнен" at bounding box center [670, 292] width 275 height 19
type input "completed"
click at [878, 633] on span "Сохранить и пересчитать" at bounding box center [910, 637] width 98 height 13
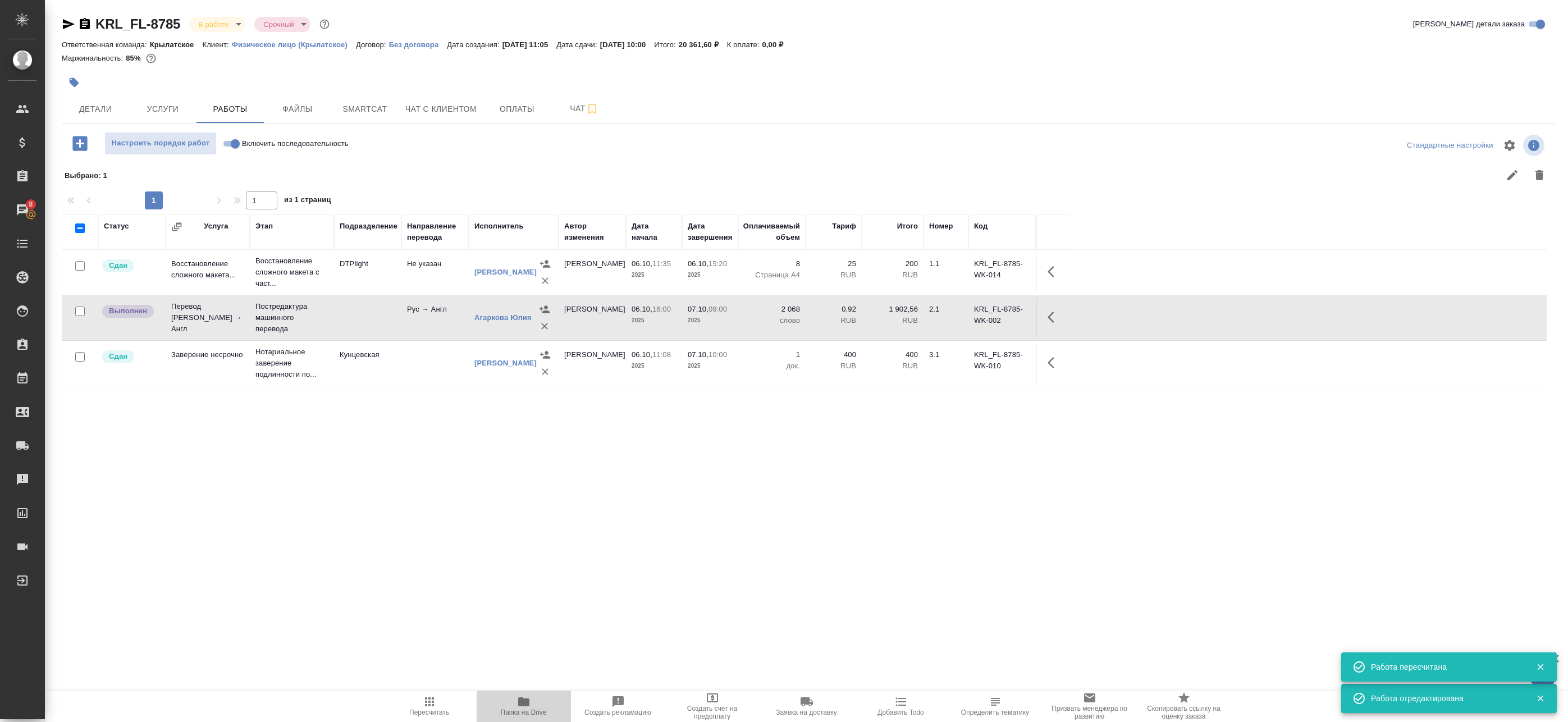
click at [535, 701] on span "Папка на Drive" at bounding box center [524, 705] width 81 height 21
click at [218, 24] on body "🙏 .cls-1 fill:#fff; AWATERA Badanyan Artak Клиенты Спецификации Заказы 8 Чаты T…" at bounding box center [784, 361] width 1568 height 722
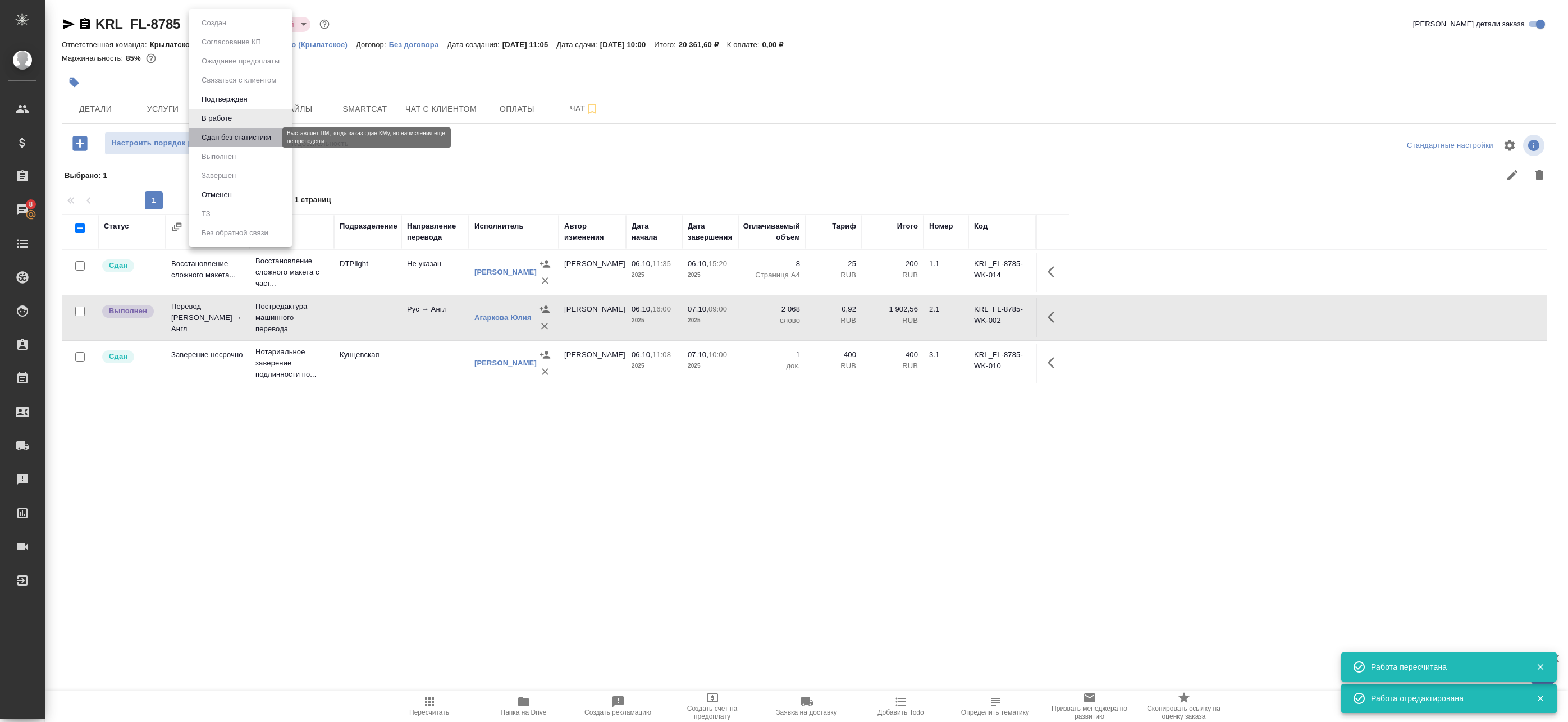
click at [224, 140] on button "Сдан без статистики" at bounding box center [237, 137] width 76 height 13
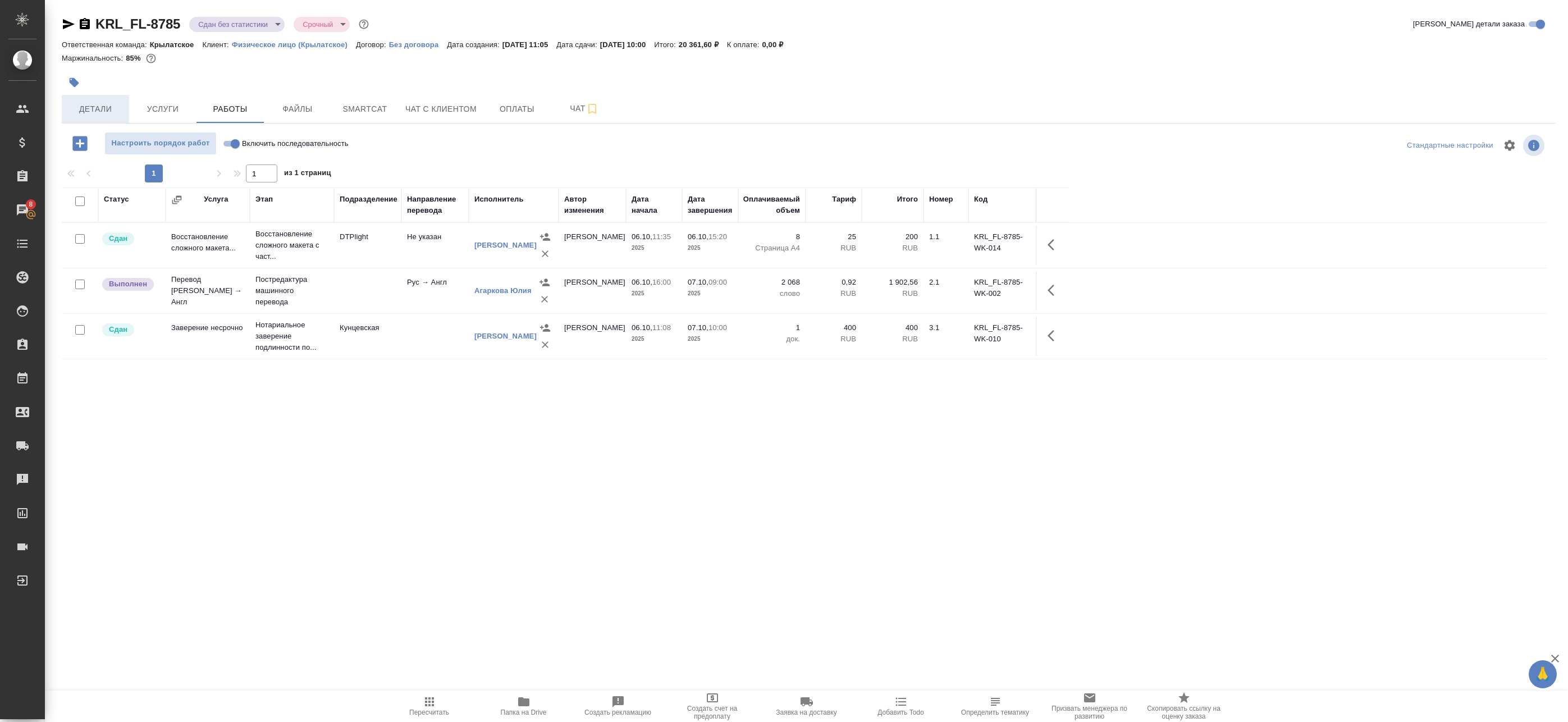
click at [95, 109] on span "Детали" at bounding box center [96, 109] width 54 height 14
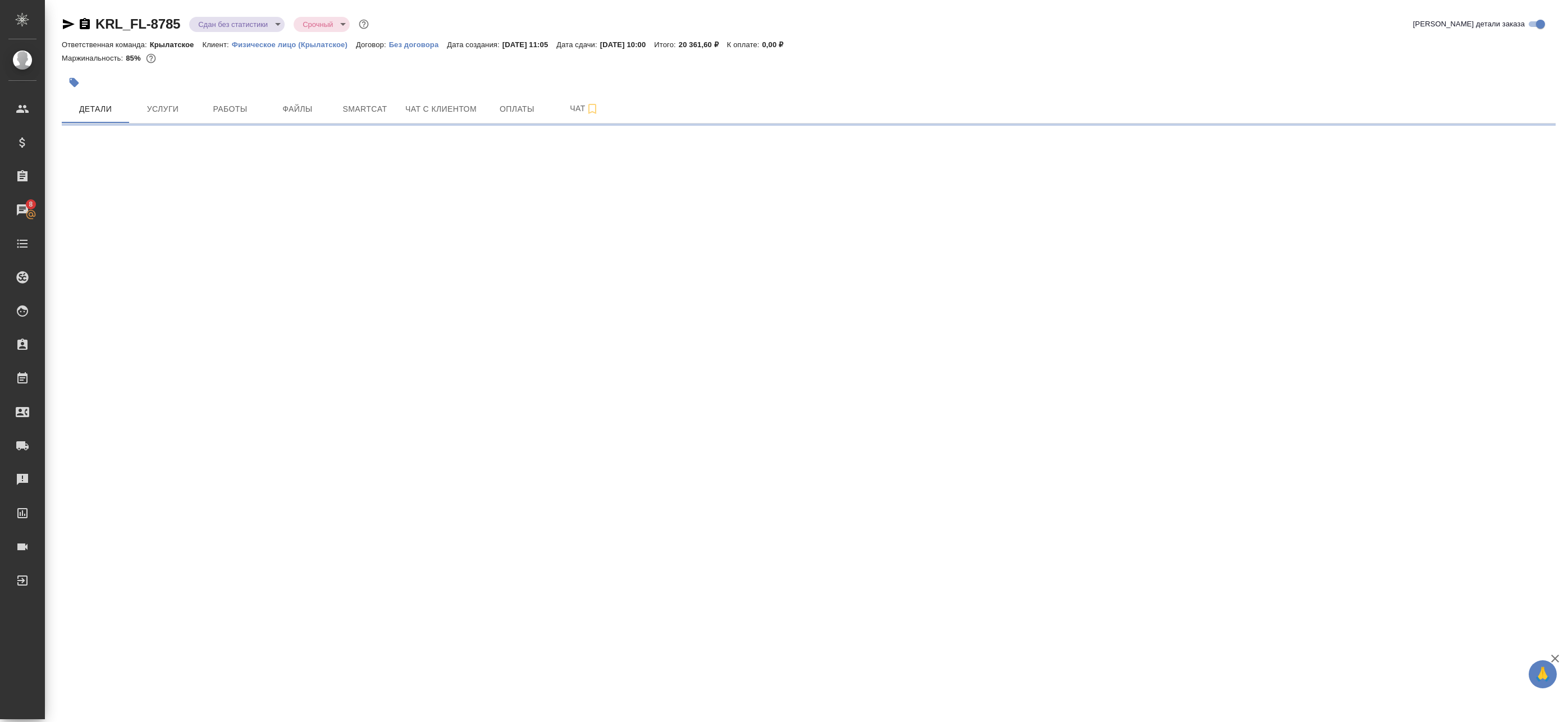
click at [63, 23] on icon "button" at bounding box center [69, 24] width 12 height 10
select select "RU"
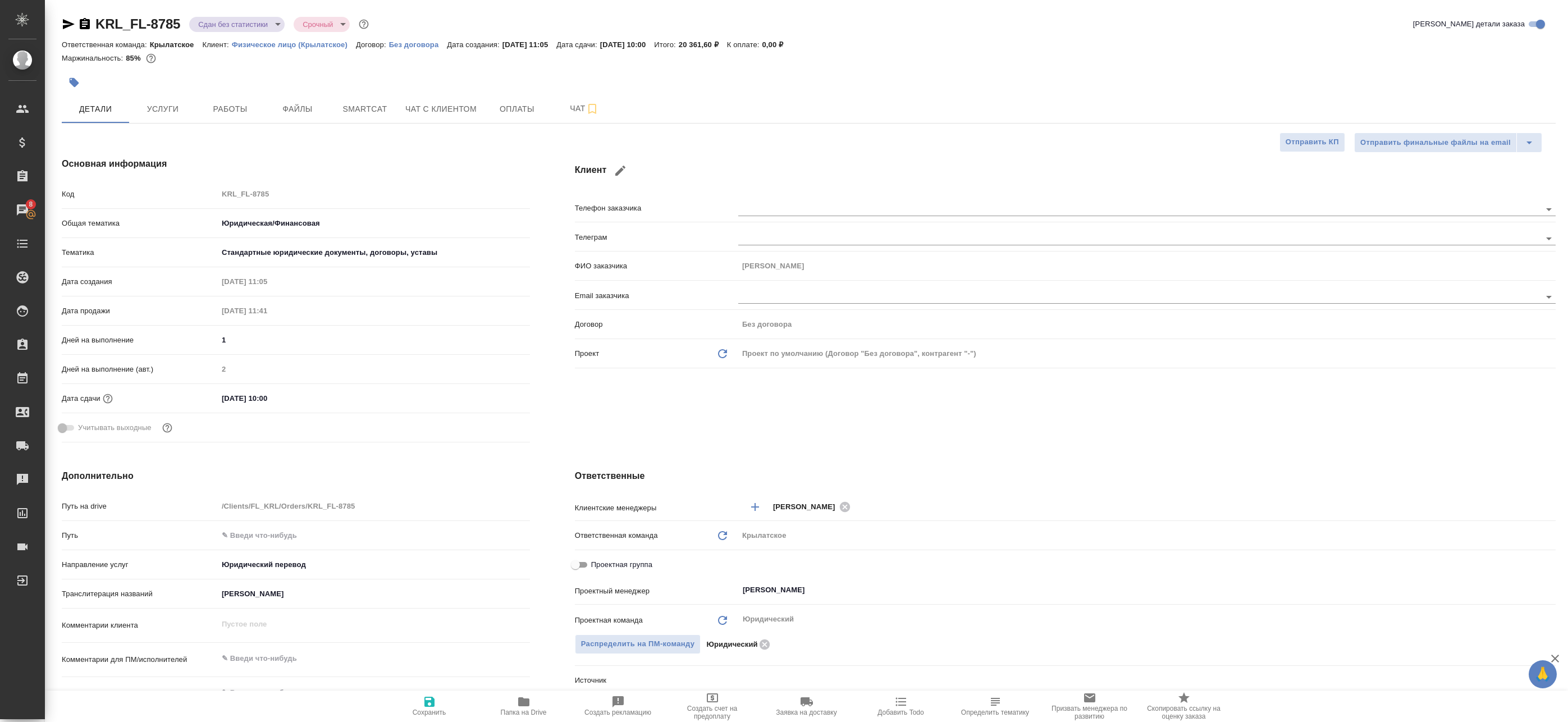
type textarea "x"
click at [62, 20] on icon "button" at bounding box center [69, 25] width 14 height 14
type textarea "x"
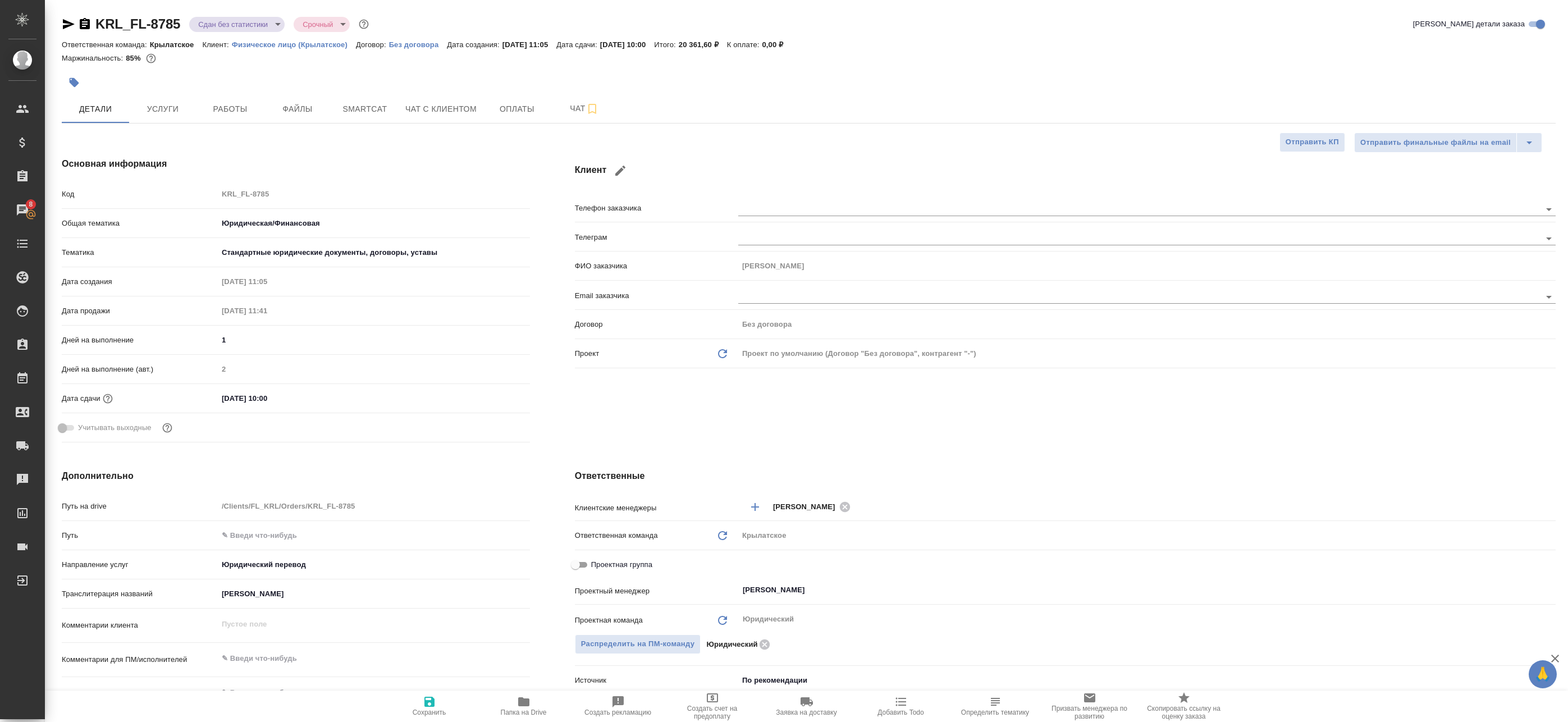
type textarea "x"
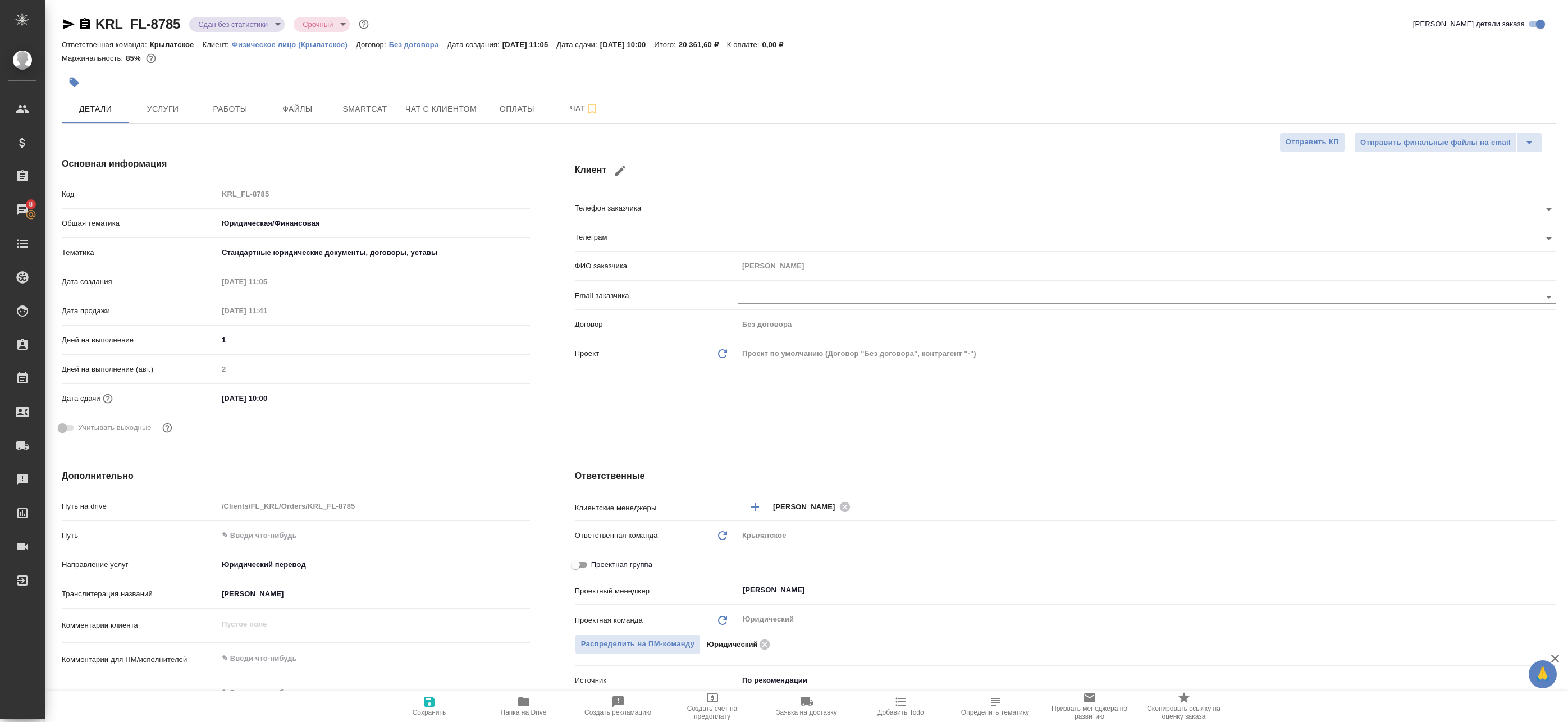
type textarea "x"
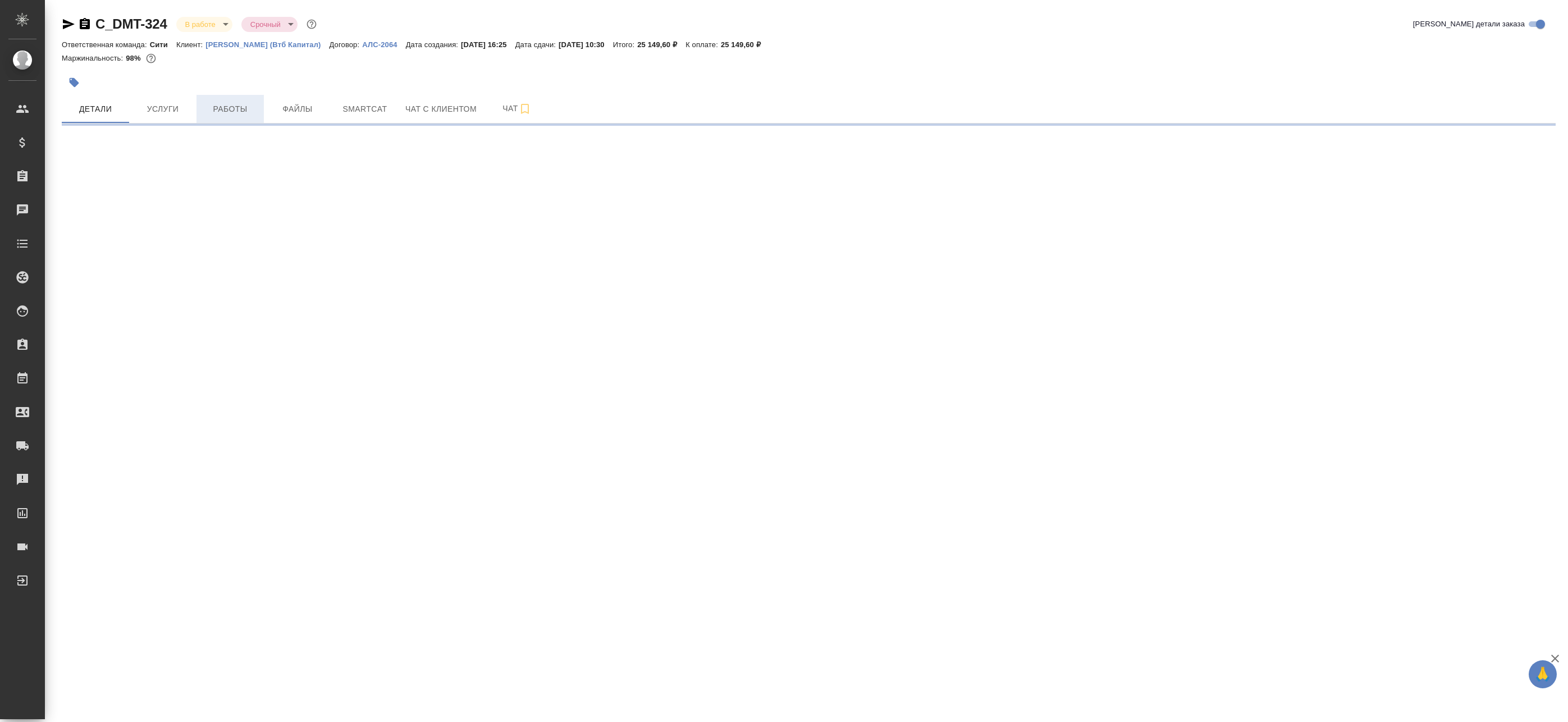
select select "RU"
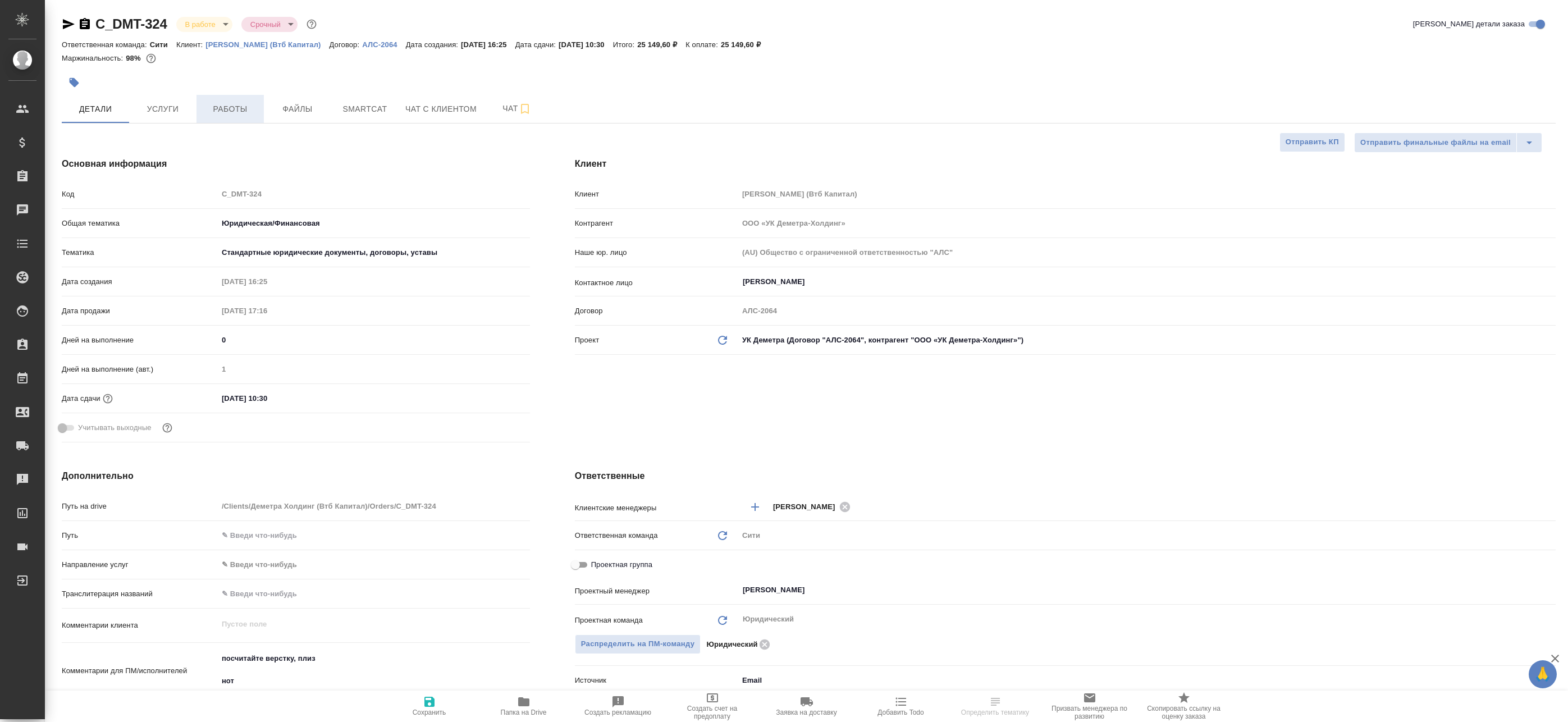
type textarea "x"
click at [223, 109] on span "Работы" at bounding box center [231, 109] width 54 height 14
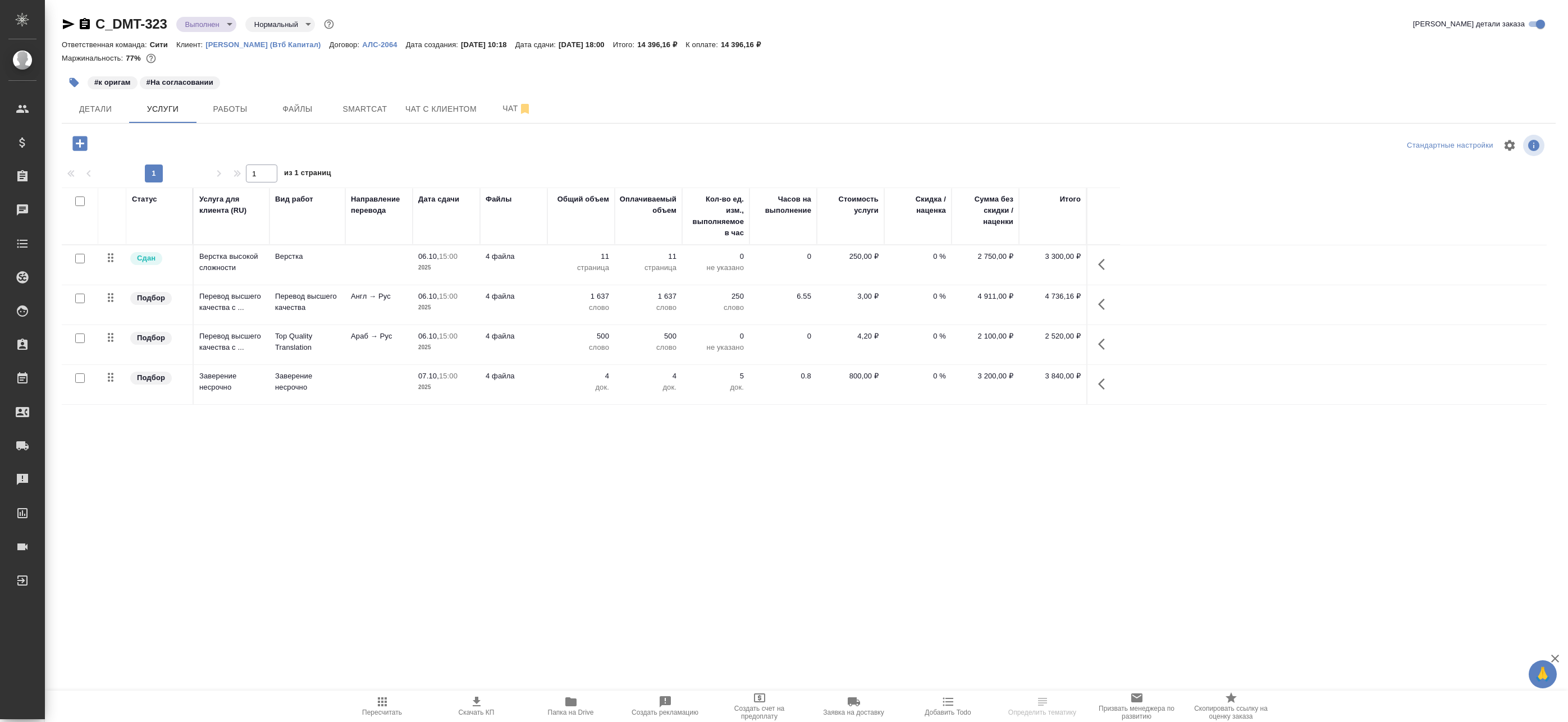
click at [570, 714] on span "Папка на Drive" at bounding box center [571, 712] width 46 height 8
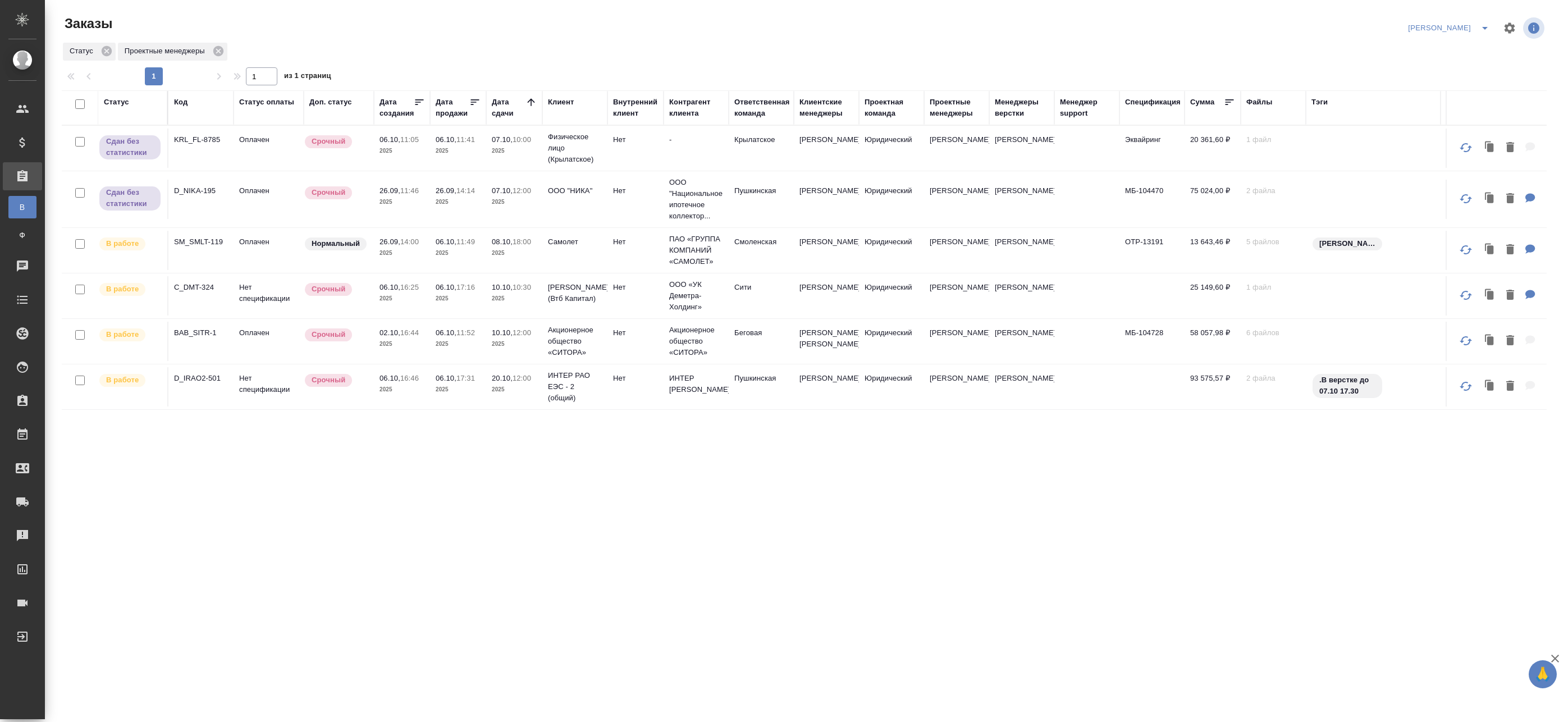
click at [427, 248] on td "26.09, 14:00 2025" at bounding box center [402, 250] width 56 height 39
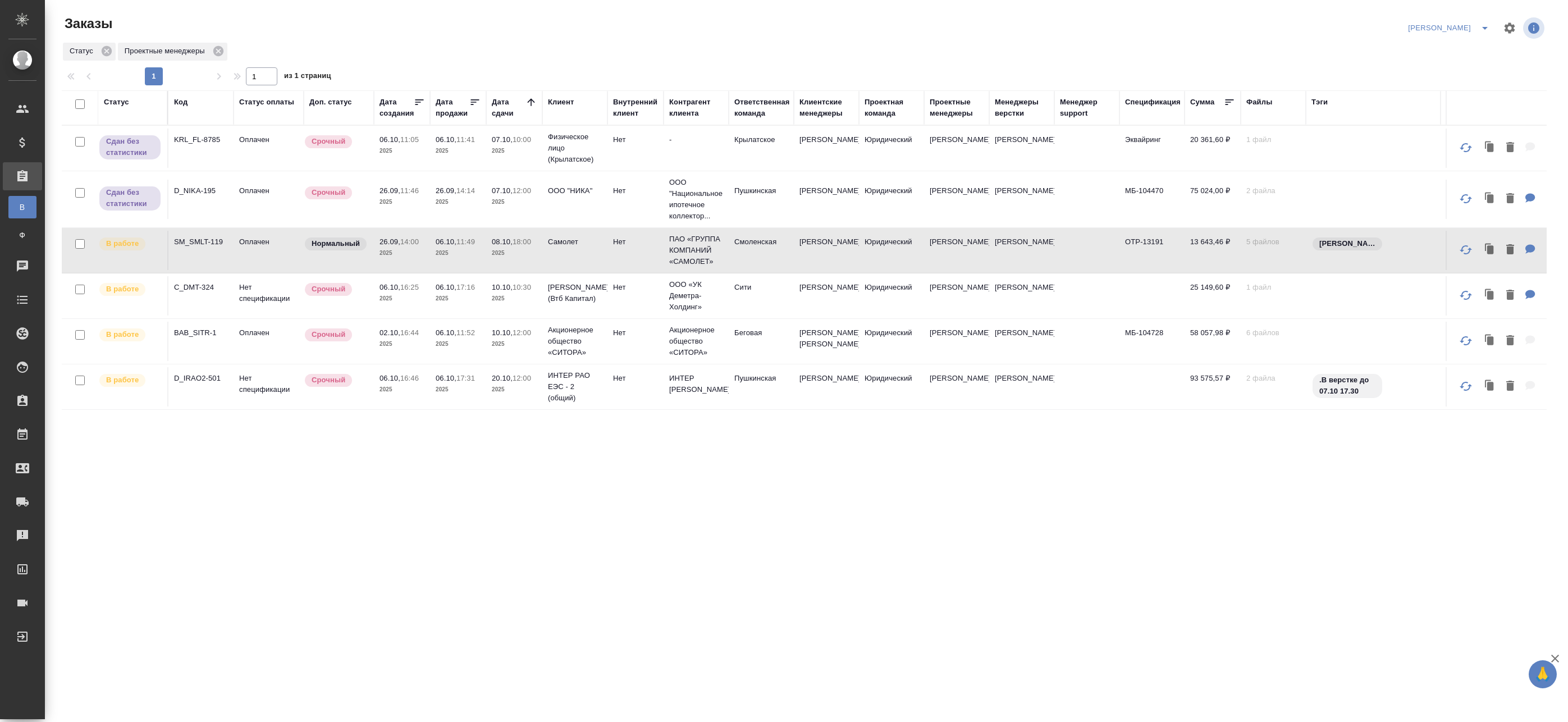
click at [497, 249] on p "2025" at bounding box center [514, 253] width 45 height 11
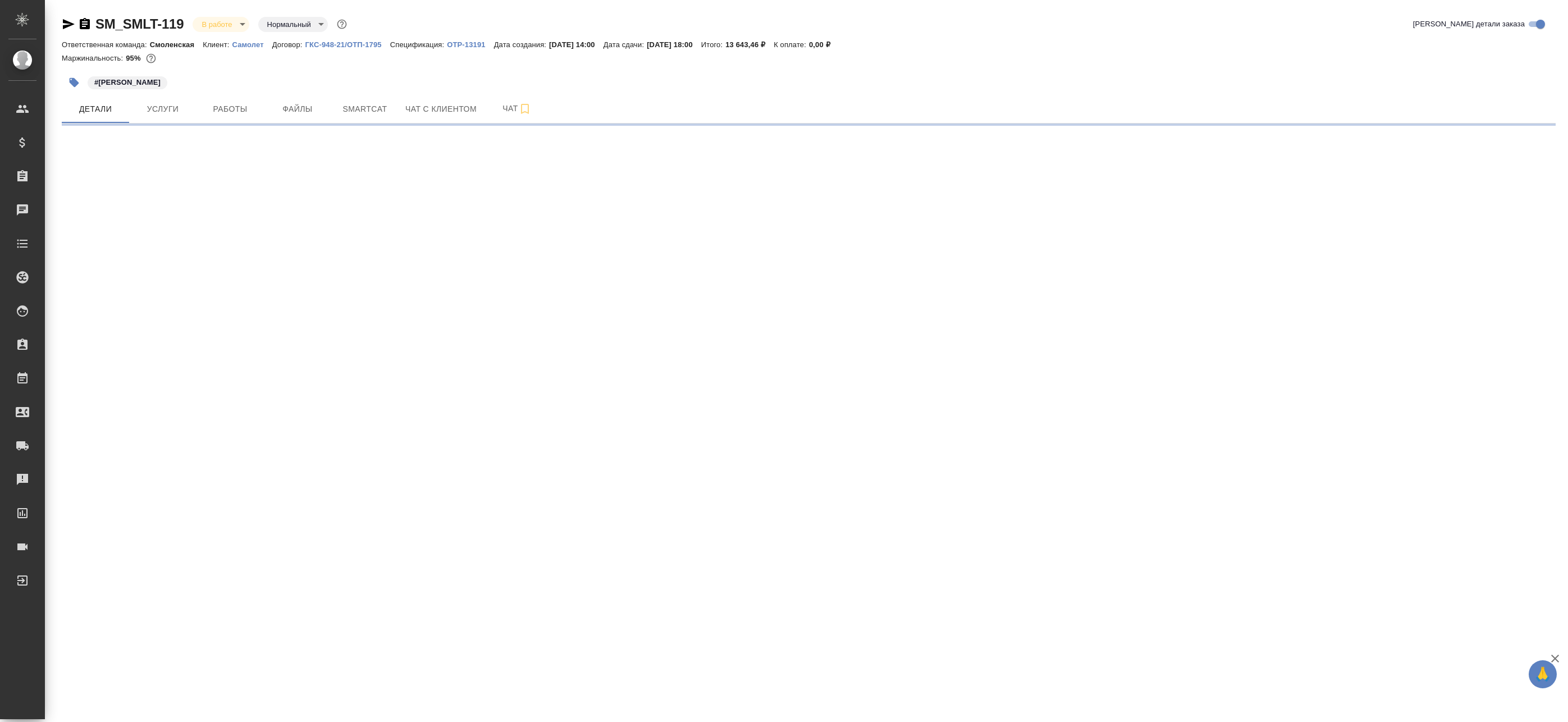
select select "RU"
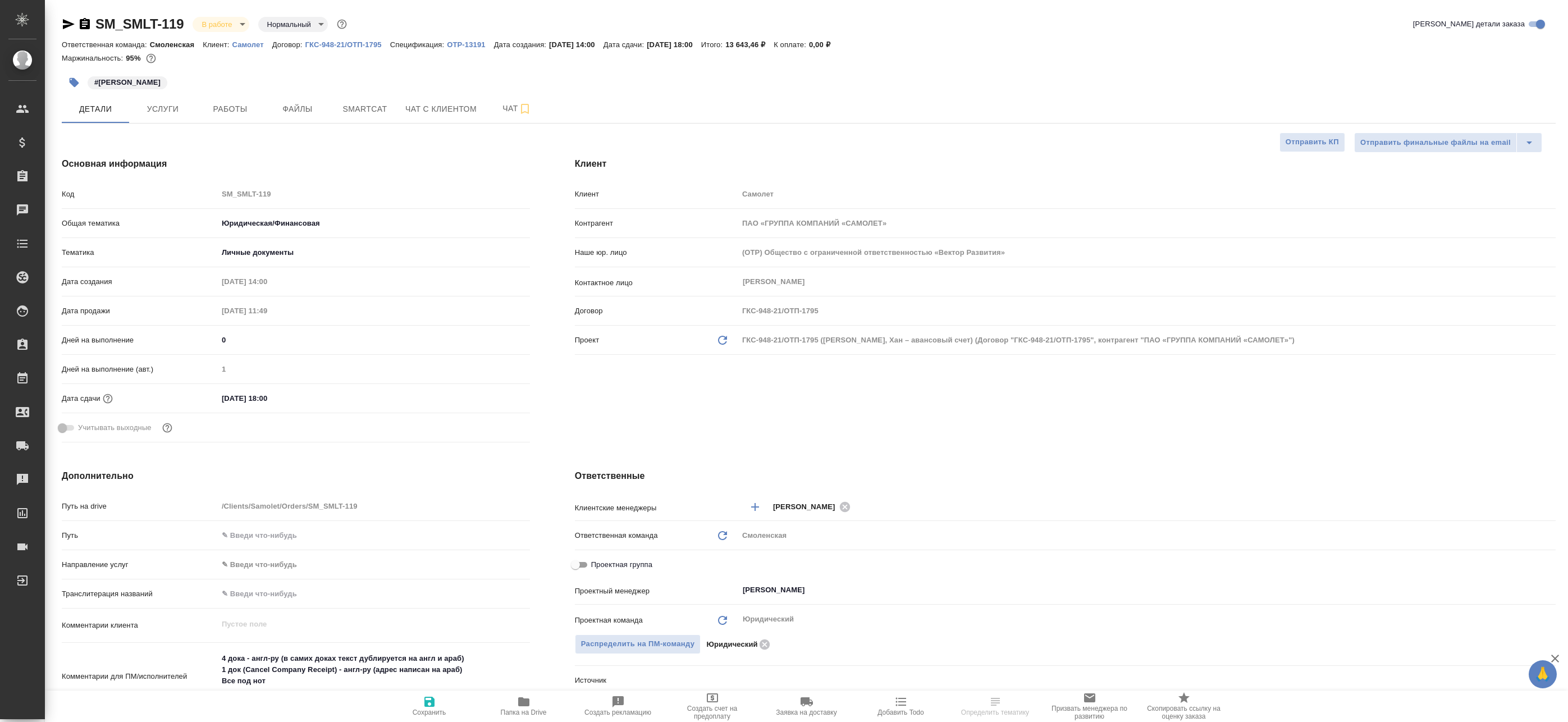
type textarea "x"
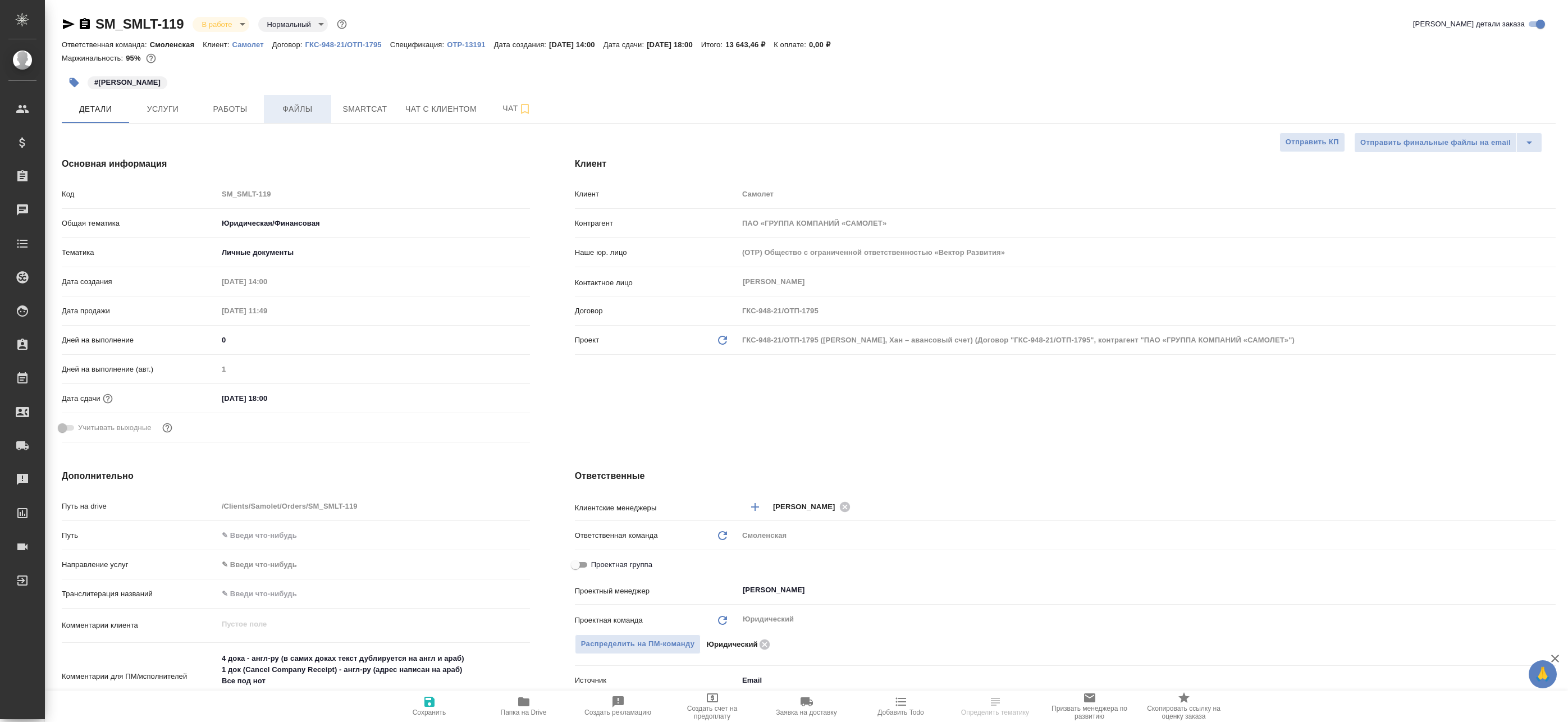
type textarea "x"
click at [300, 112] on span "Файлы" at bounding box center [298, 109] width 54 height 14
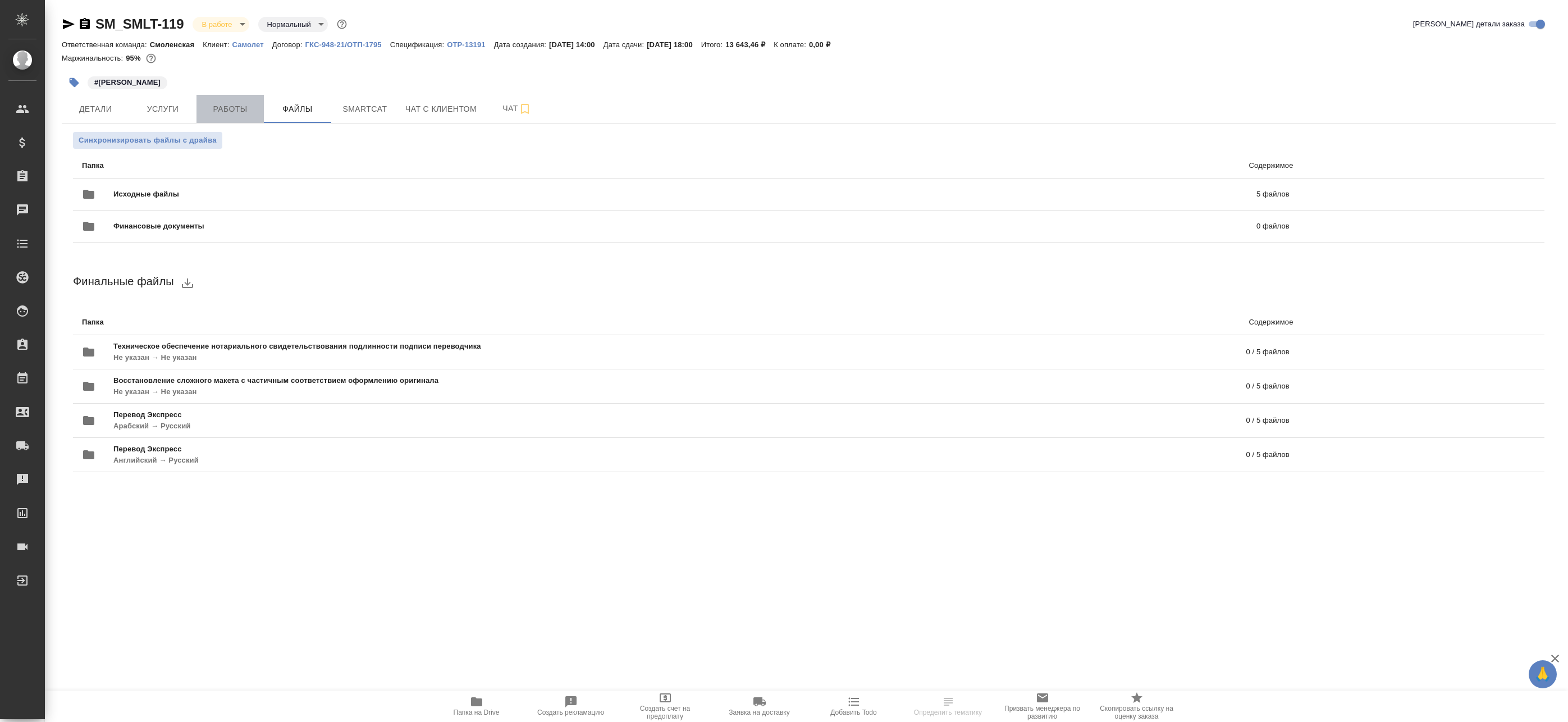
click at [232, 117] on button "Работы" at bounding box center [230, 109] width 67 height 28
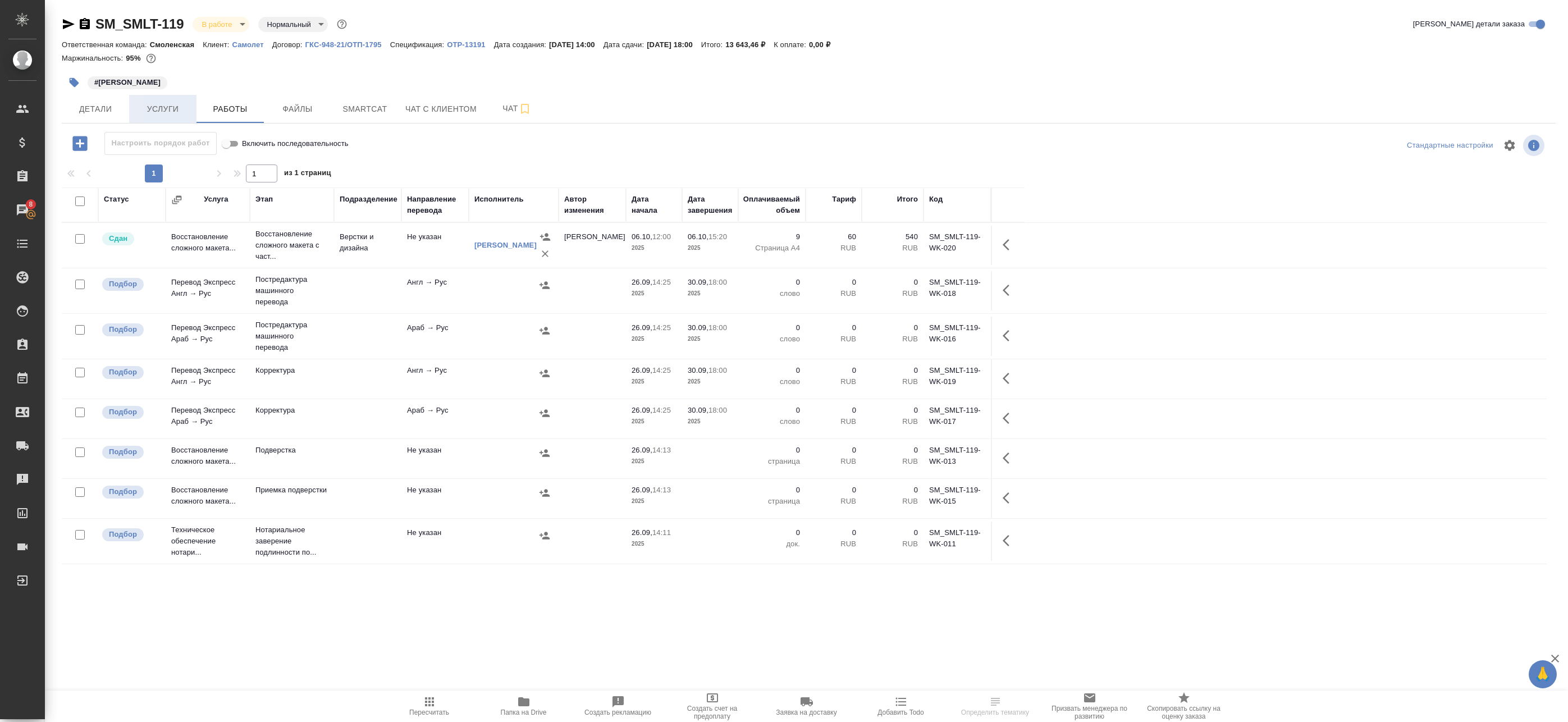
click at [171, 116] on button "Услуги" at bounding box center [162, 109] width 67 height 28
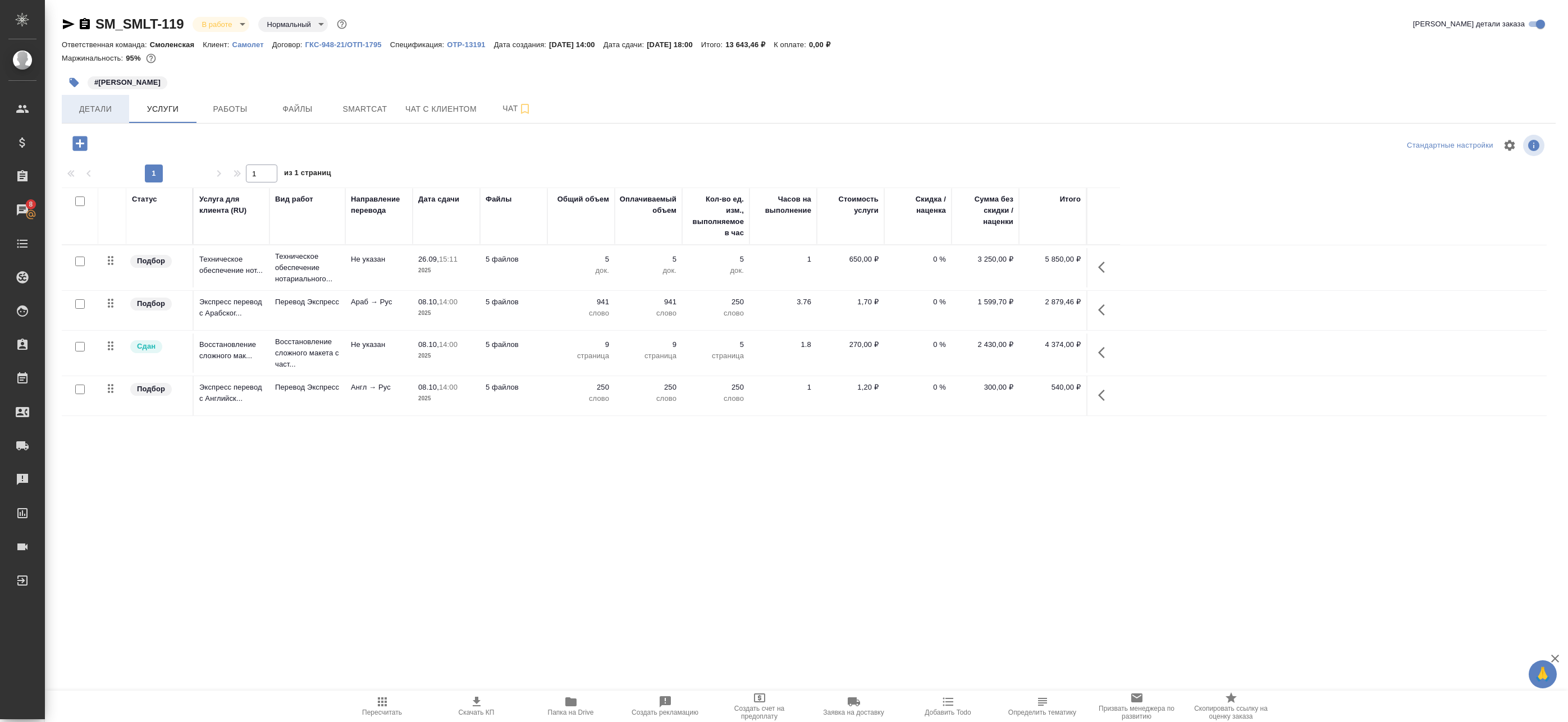
click at [100, 112] on span "Детали" at bounding box center [96, 109] width 54 height 14
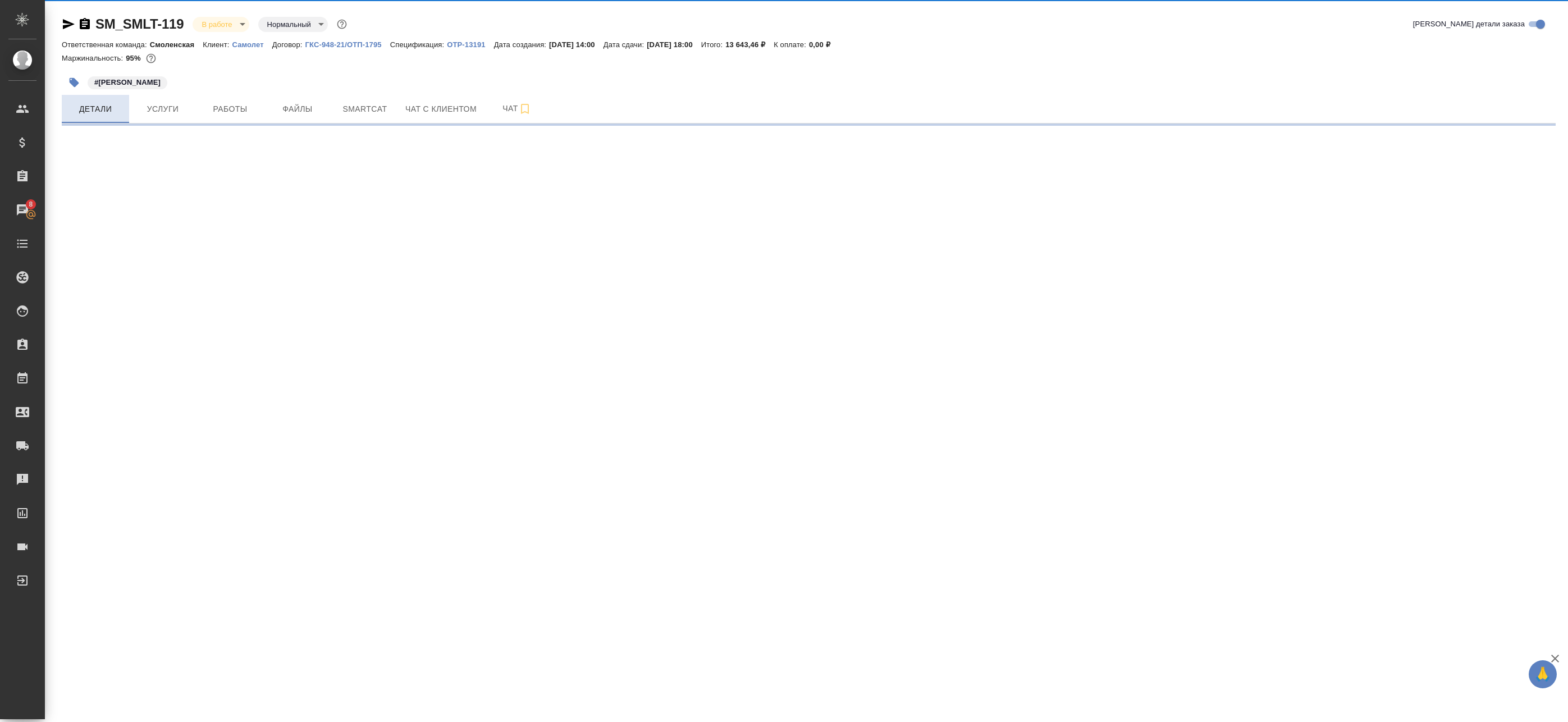
select select "RU"
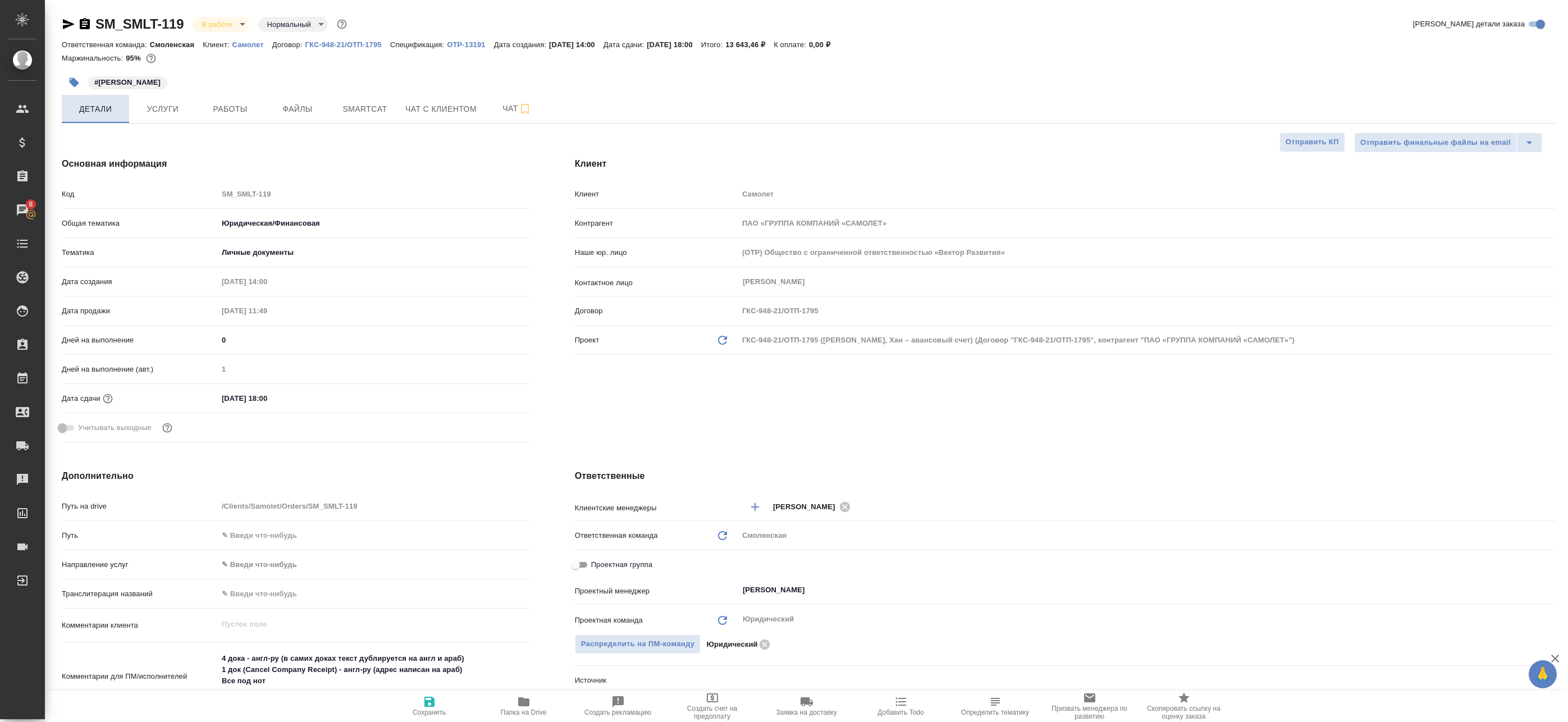
type textarea "x"
click at [181, 104] on span "Услуги" at bounding box center [163, 109] width 54 height 14
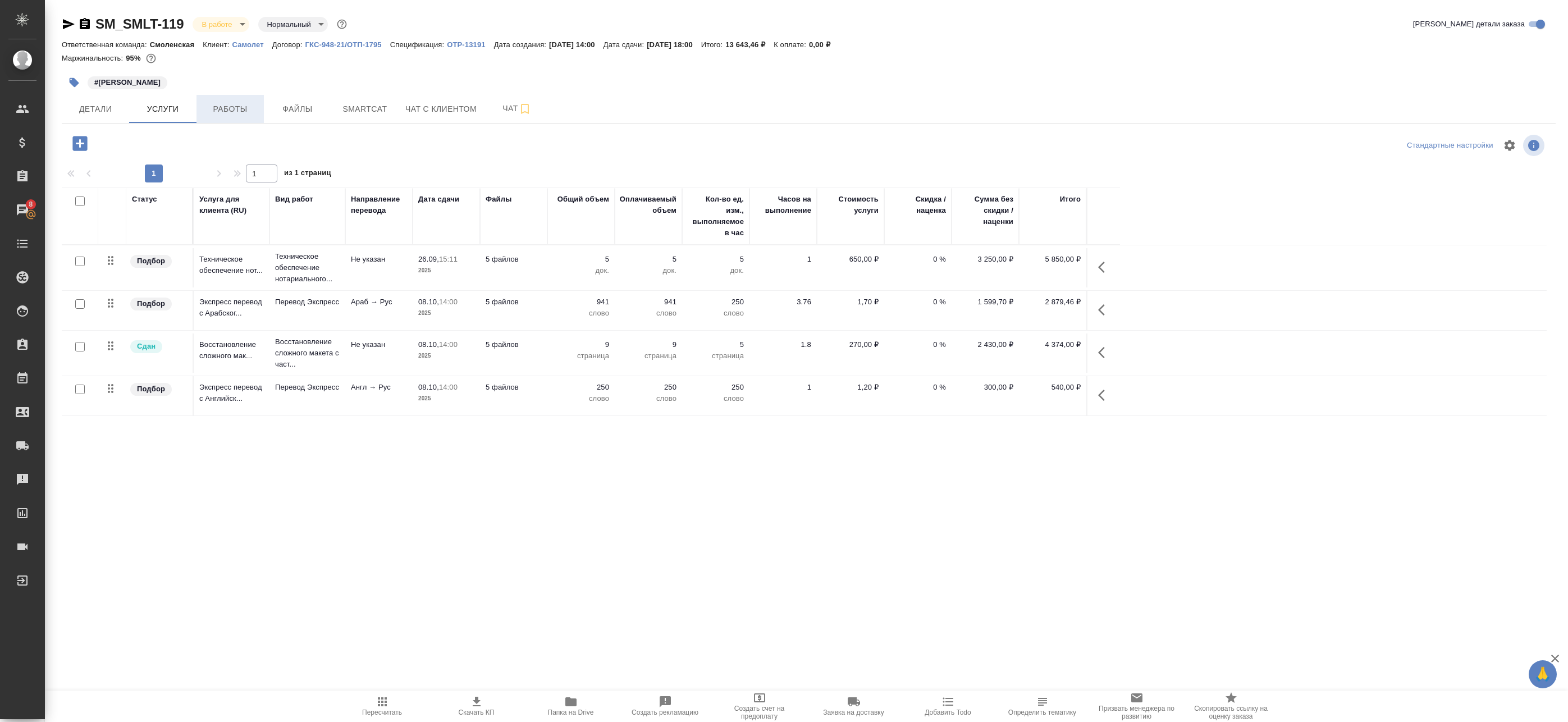
click at [243, 113] on span "Работы" at bounding box center [231, 109] width 54 height 14
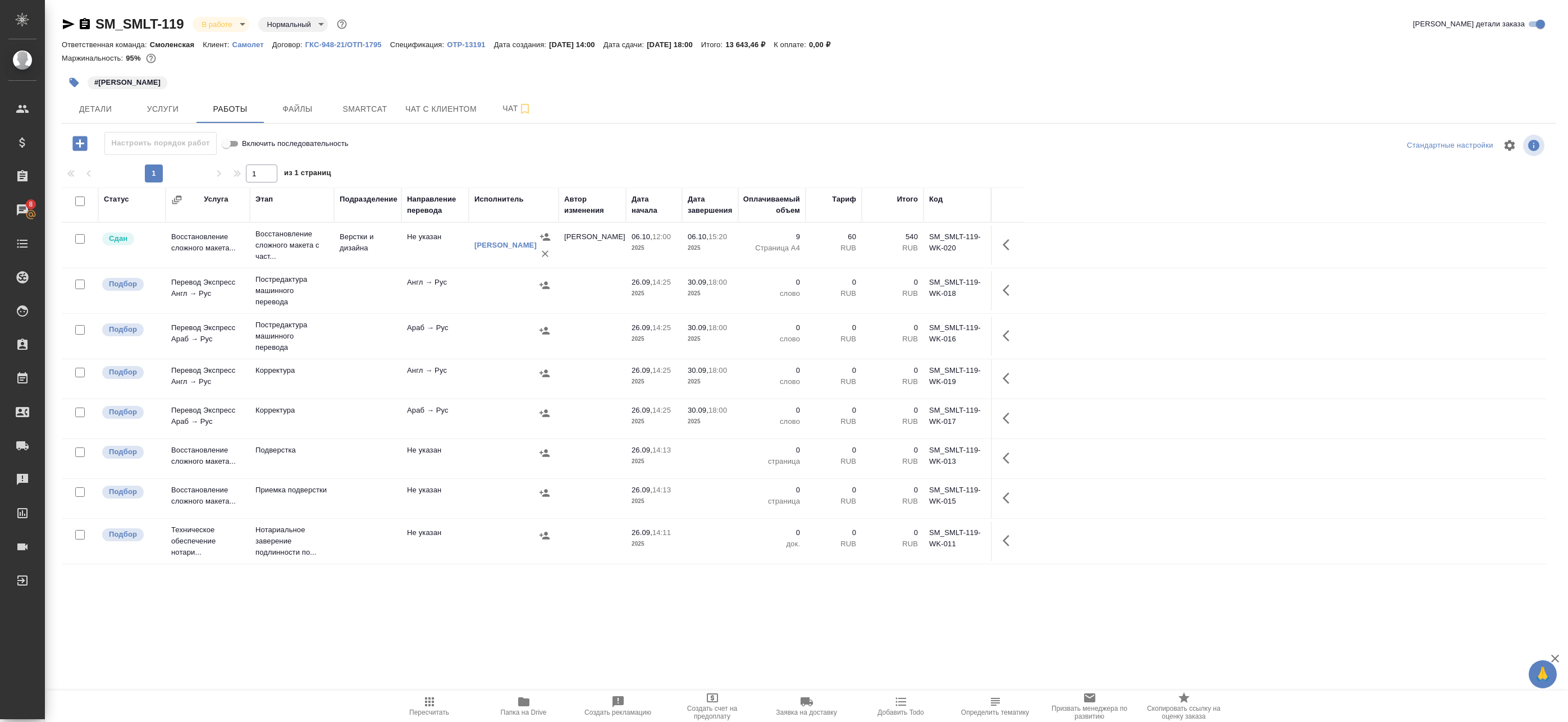
click at [543, 702] on span "Папка на Drive" at bounding box center [524, 705] width 81 height 21
click at [383, 104] on span "Smartcat" at bounding box center [365, 109] width 54 height 14
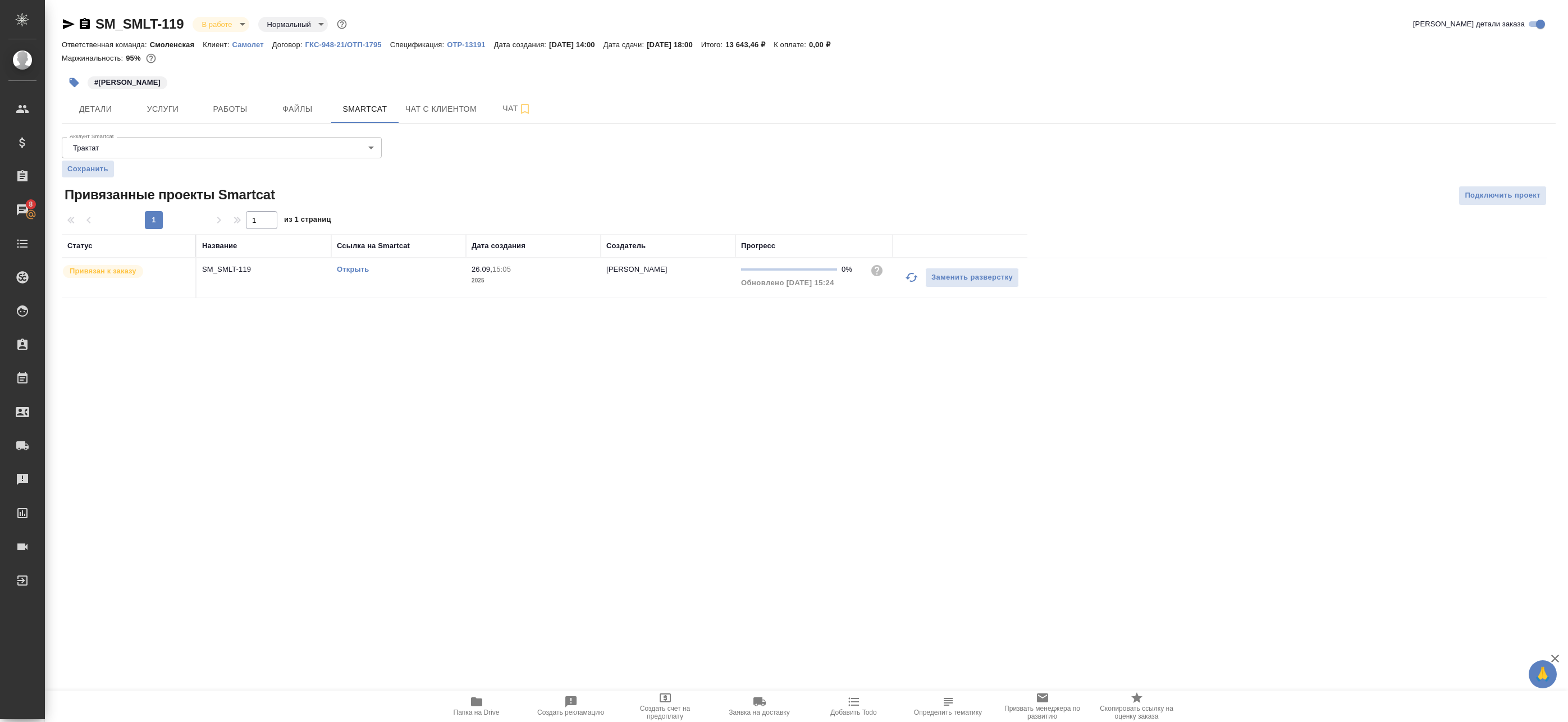
click at [365, 266] on link "Открыть" at bounding box center [353, 269] width 32 height 8
click at [485, 701] on span "Папка на Drive" at bounding box center [476, 705] width 81 height 21
